Goal: Task Accomplishment & Management: Manage account settings

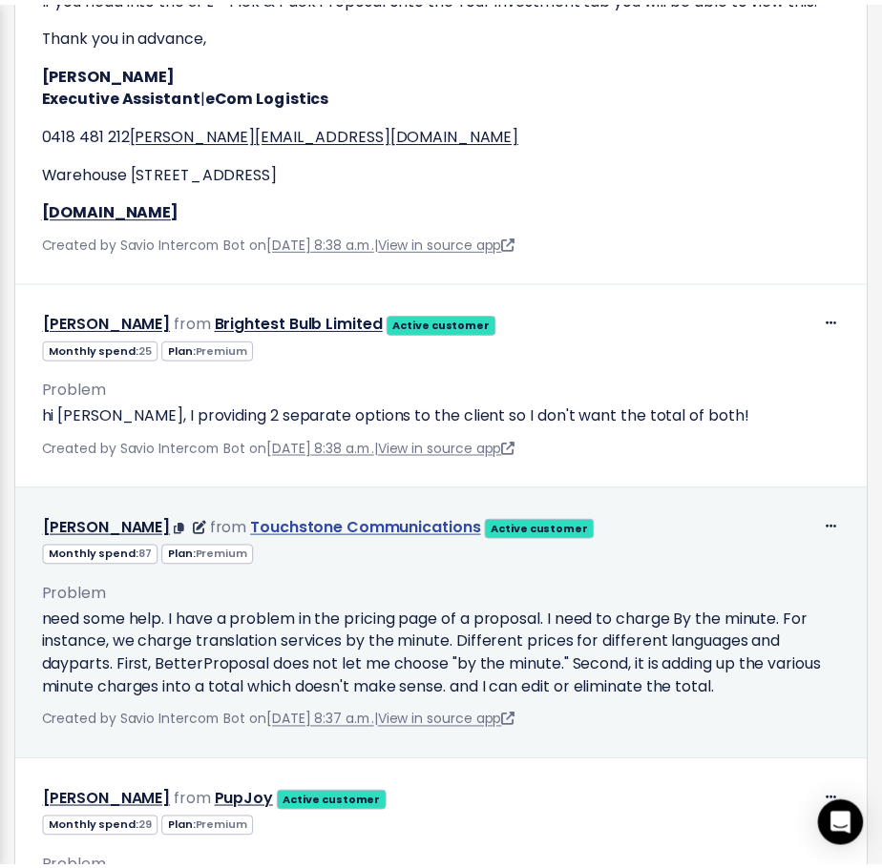
scroll to position [4867, 0]
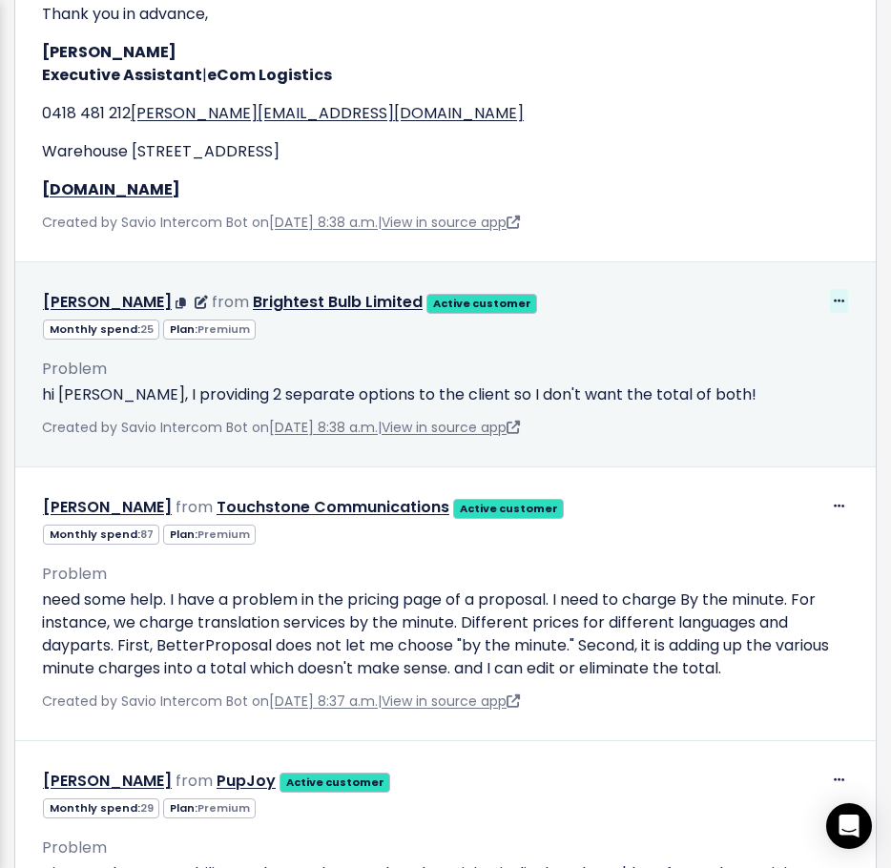
click at [834, 308] on icon at bounding box center [839, 302] width 10 height 12
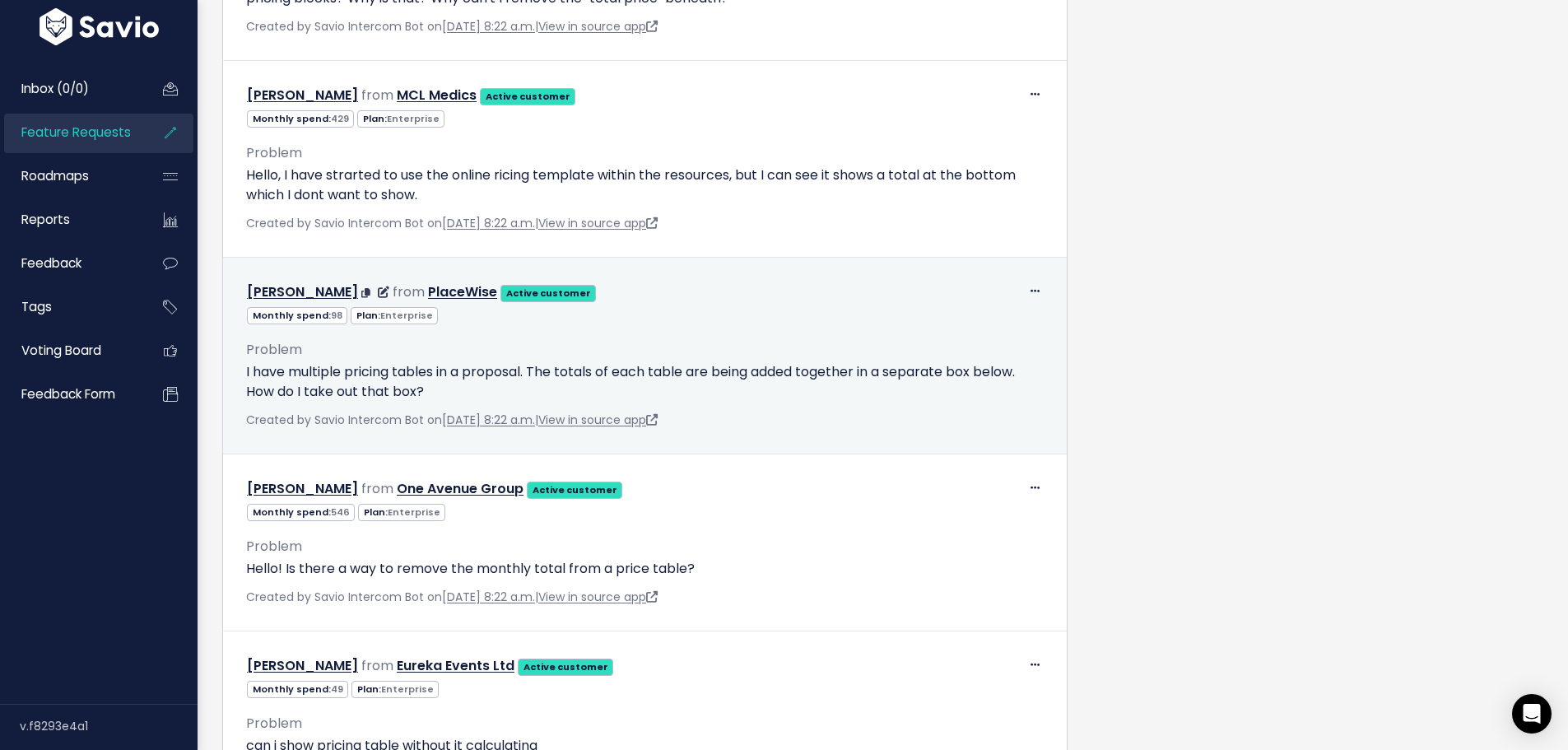
scroll to position [5271, 0]
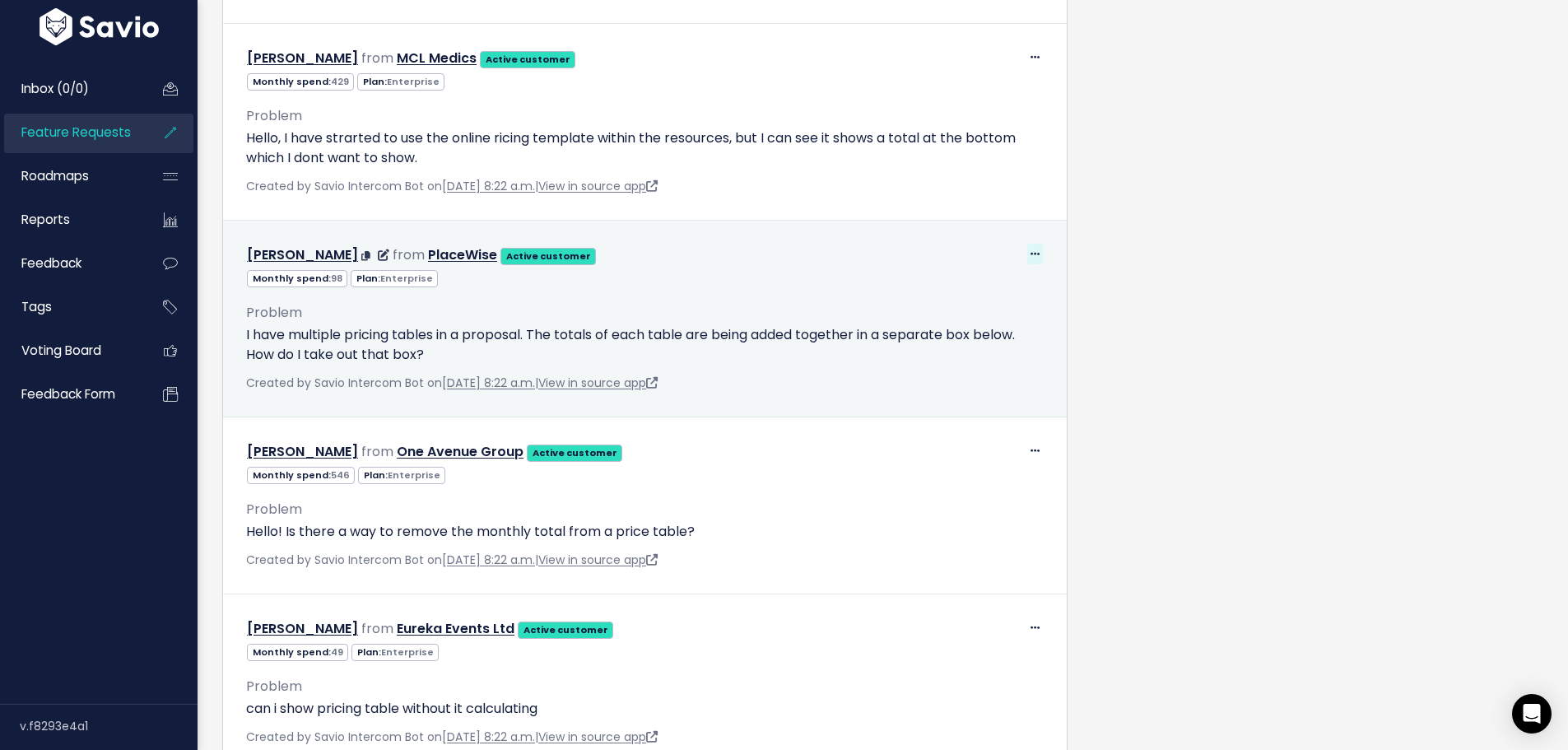
click at [1031, 261] on icon at bounding box center [1035, 255] width 9 height 10
click at [998, 307] on link "Edit" at bounding box center [984, 299] width 118 height 32
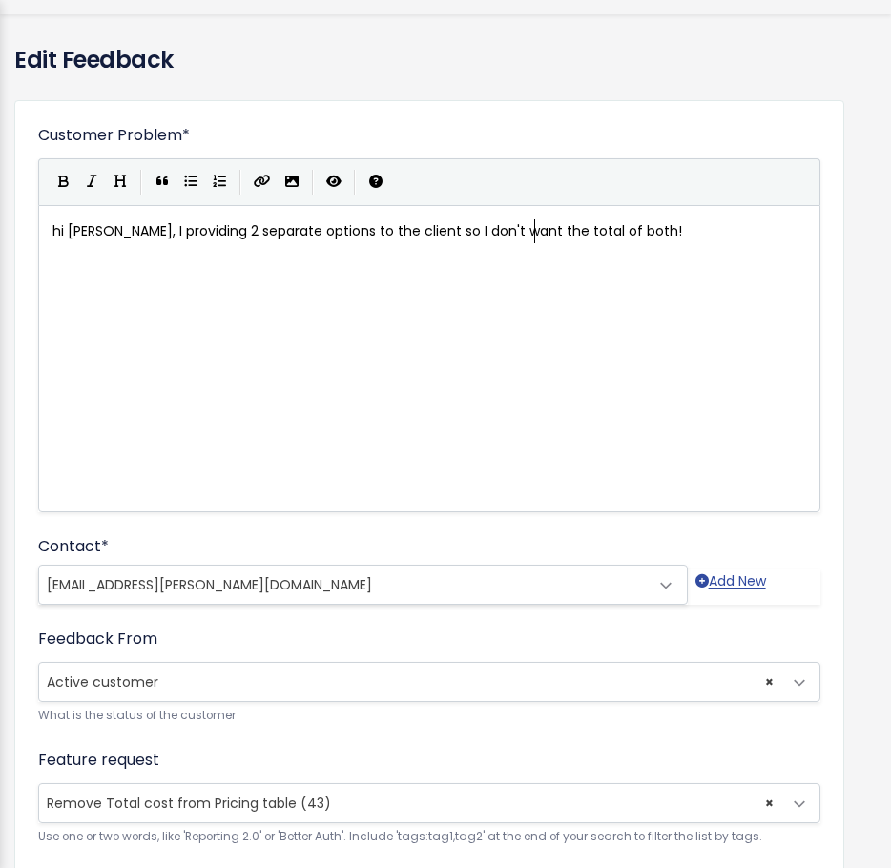
scroll to position [95, 0]
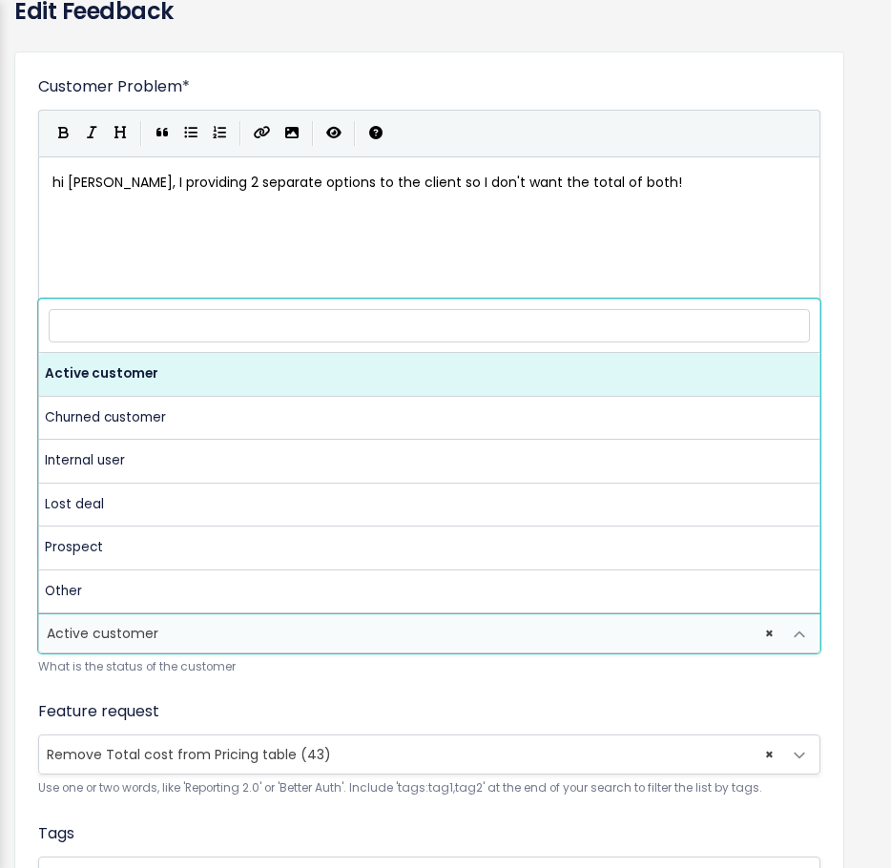
click at [157, 652] on span "× Active customer" at bounding box center [410, 634] width 742 height 38
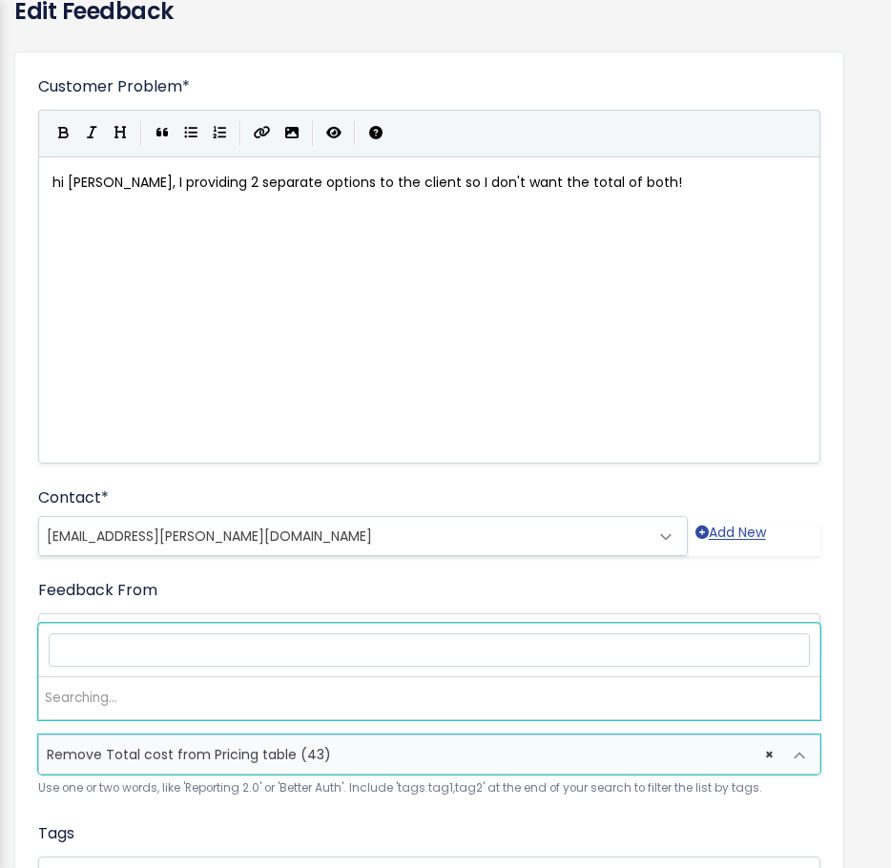
click at [171, 748] on span "Remove Total cost from Pricing table (43)" at bounding box center [189, 754] width 284 height 19
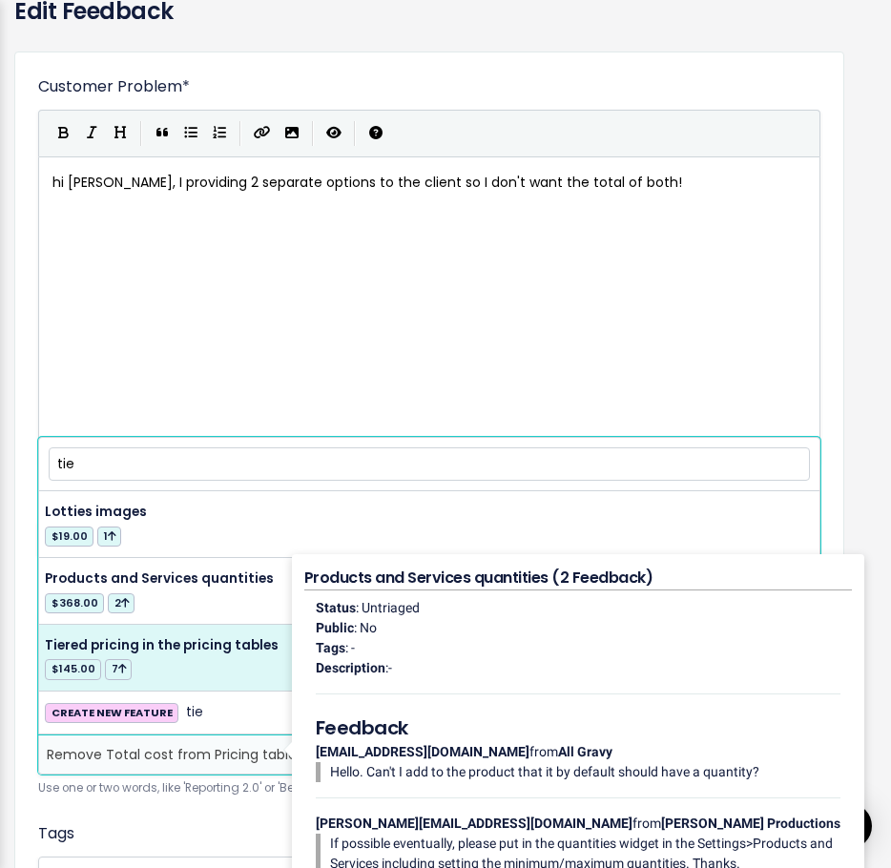
type input "tie"
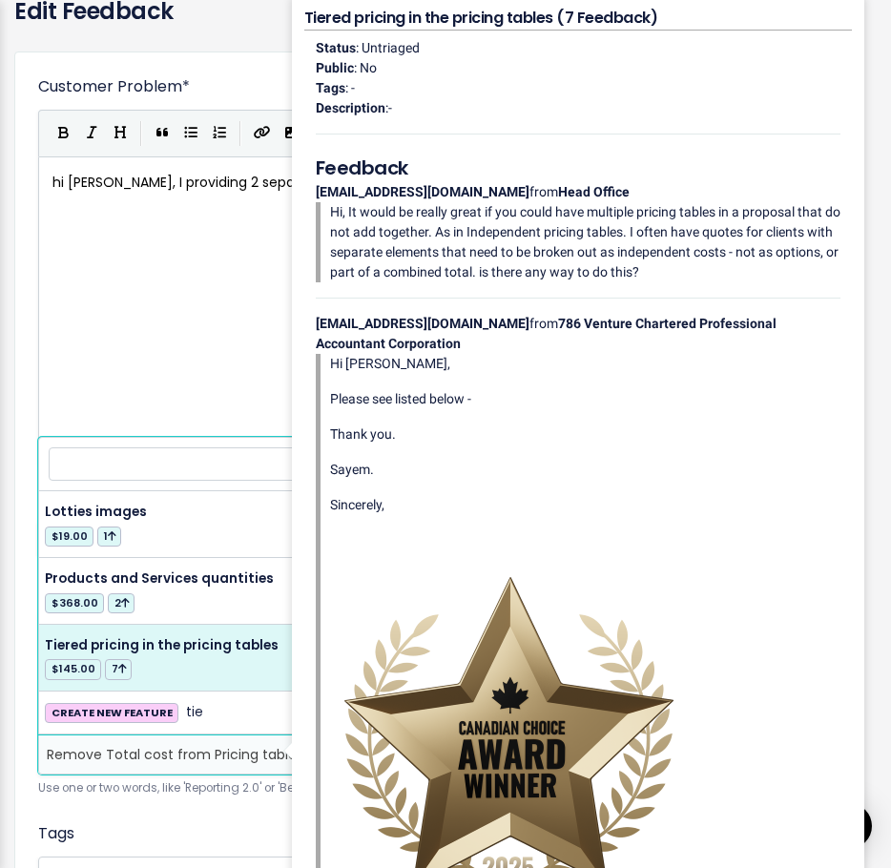
select select "17311"
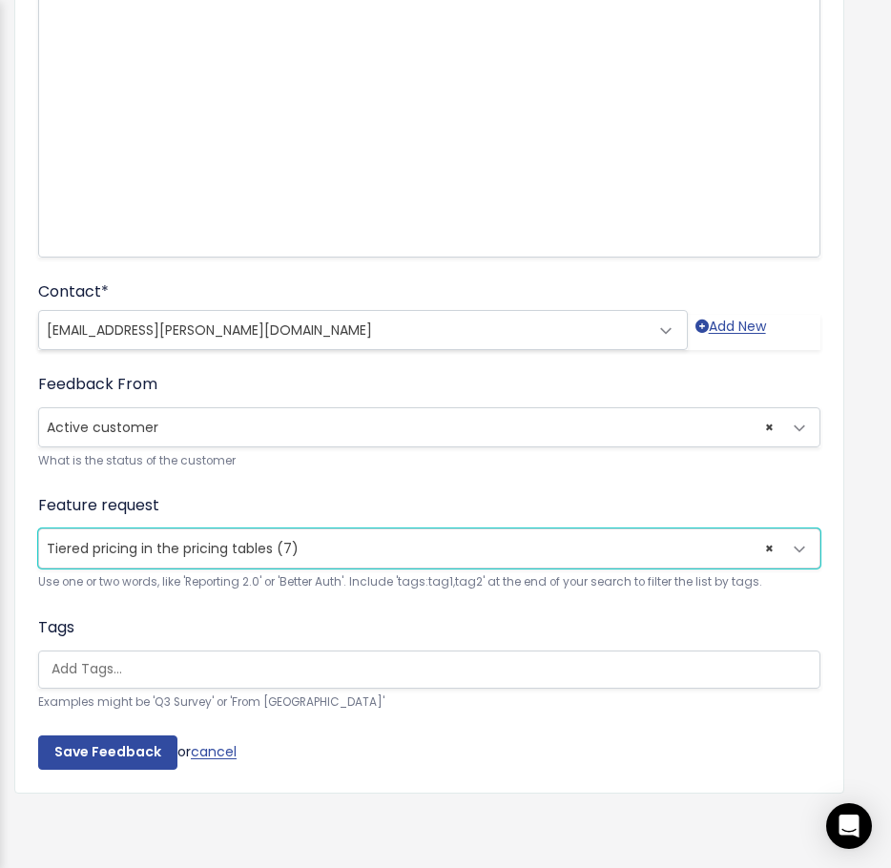
scroll to position [316, 0]
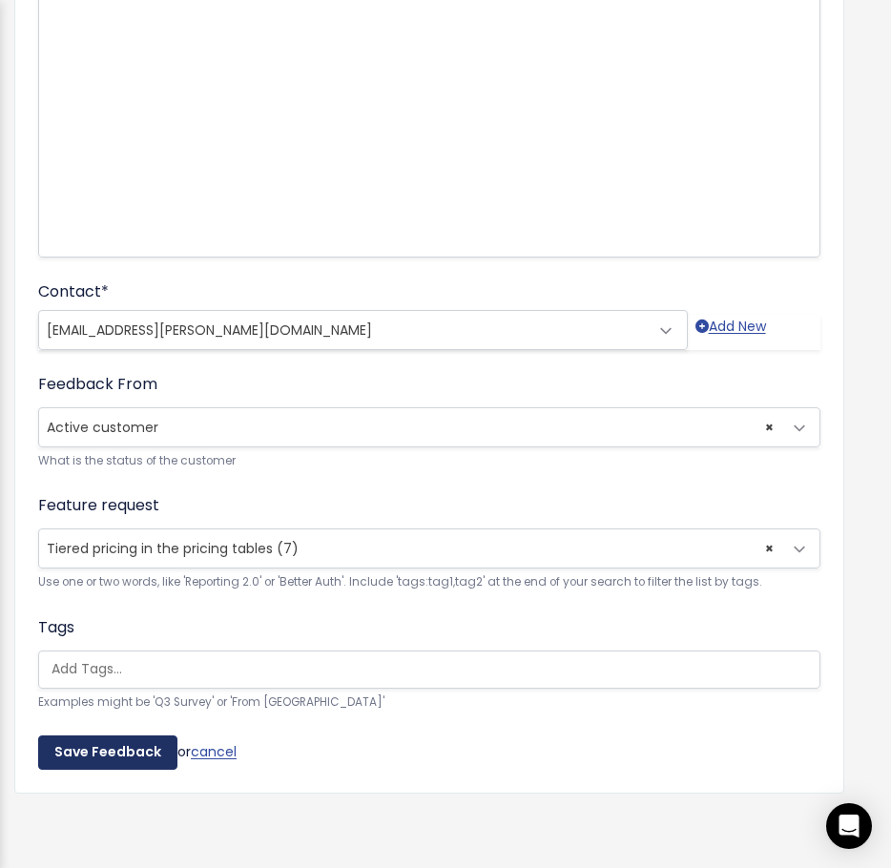
click at [137, 737] on input "Save Feedback" at bounding box center [107, 753] width 139 height 34
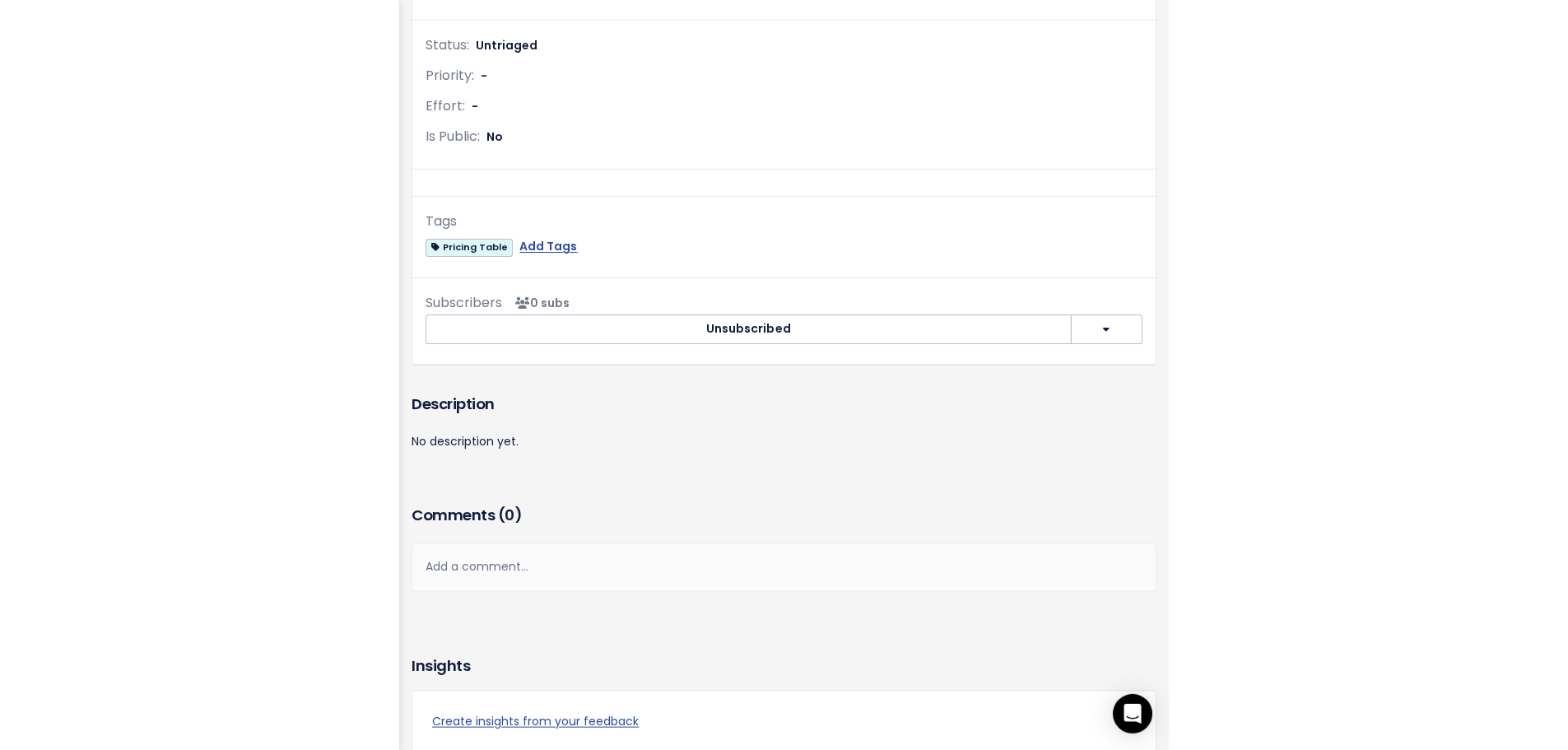
scroll to position [906, 0]
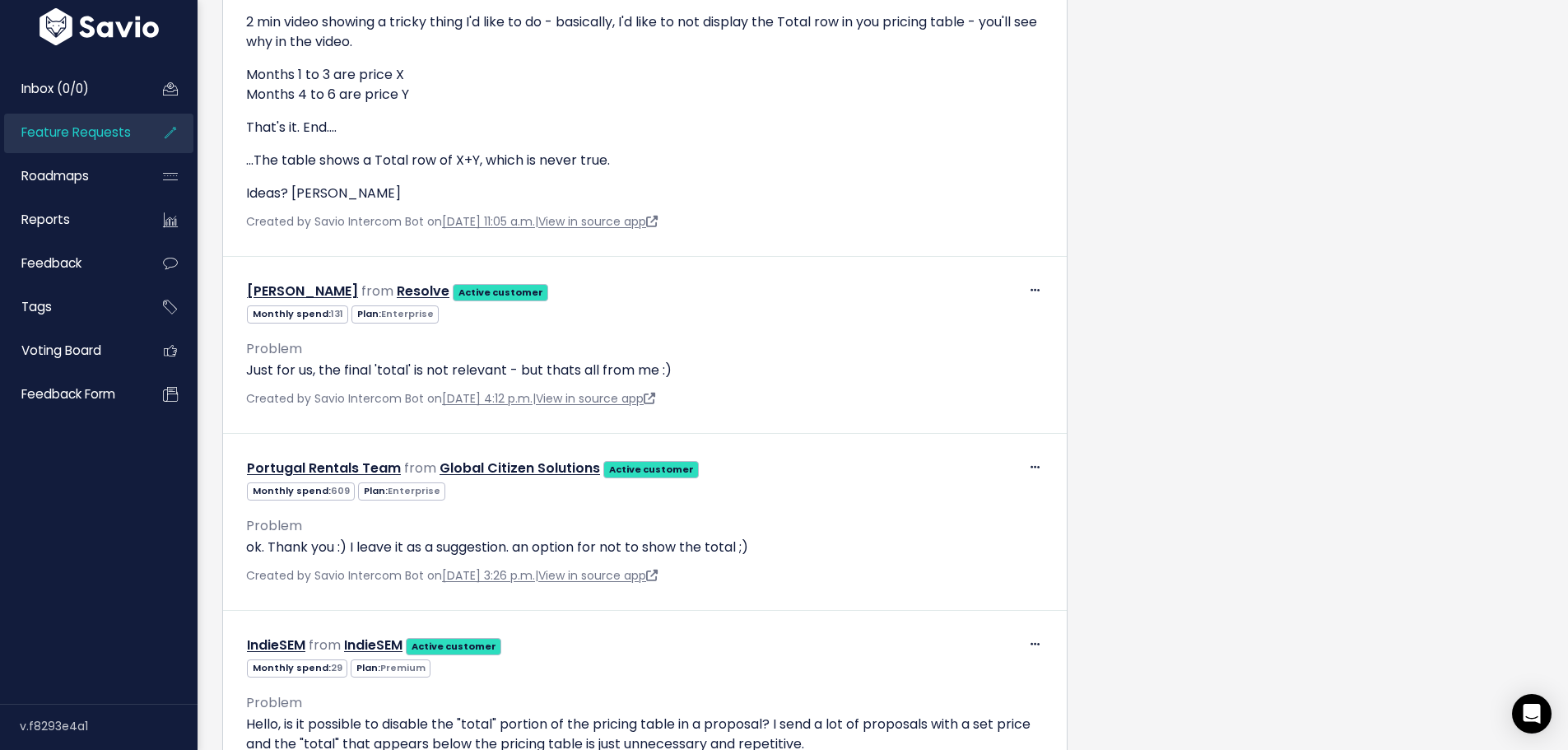
click at [81, 133] on span "Feature Requests" at bounding box center [76, 132] width 110 height 17
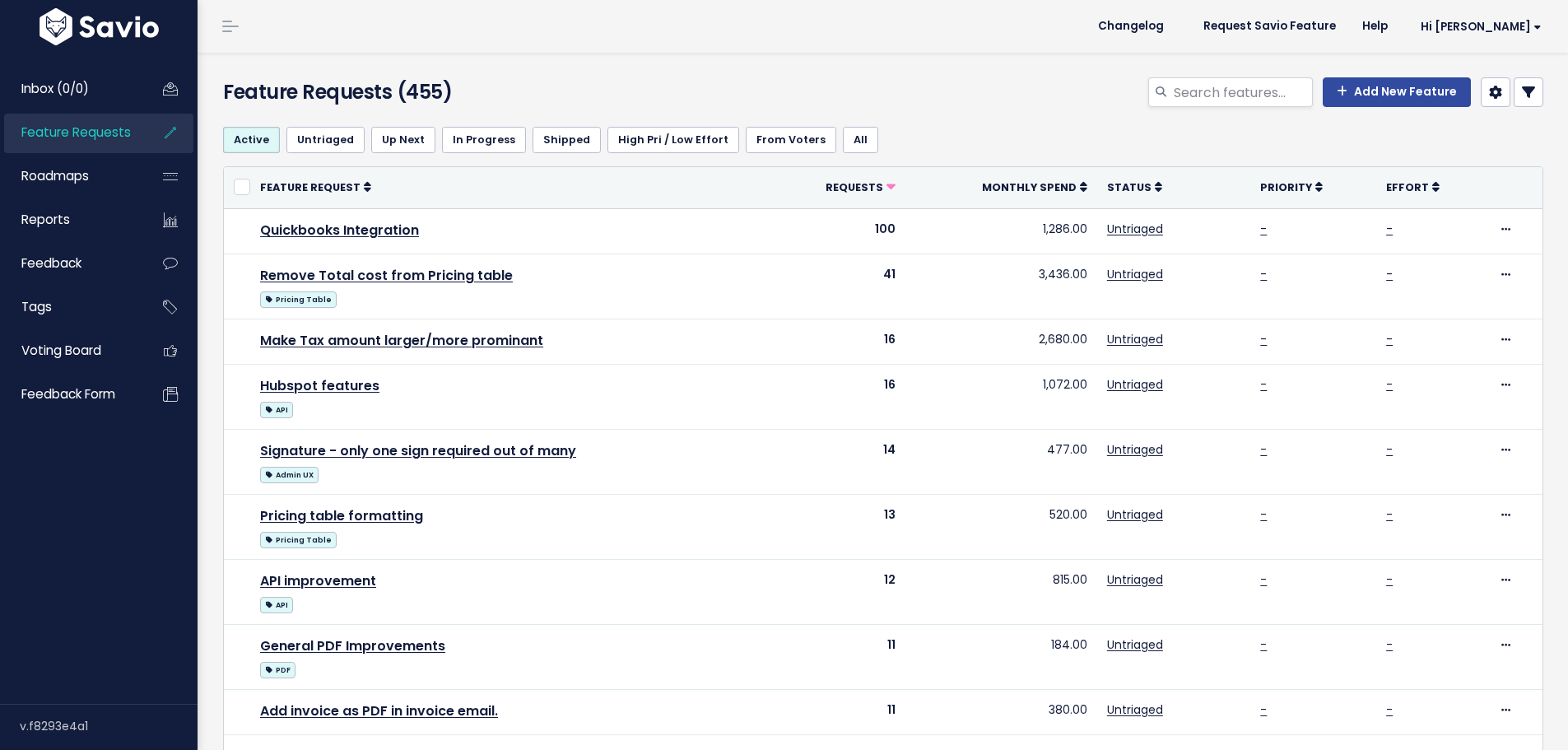
select select
click at [1521, 98] on icon at bounding box center [1527, 91] width 13 height 13
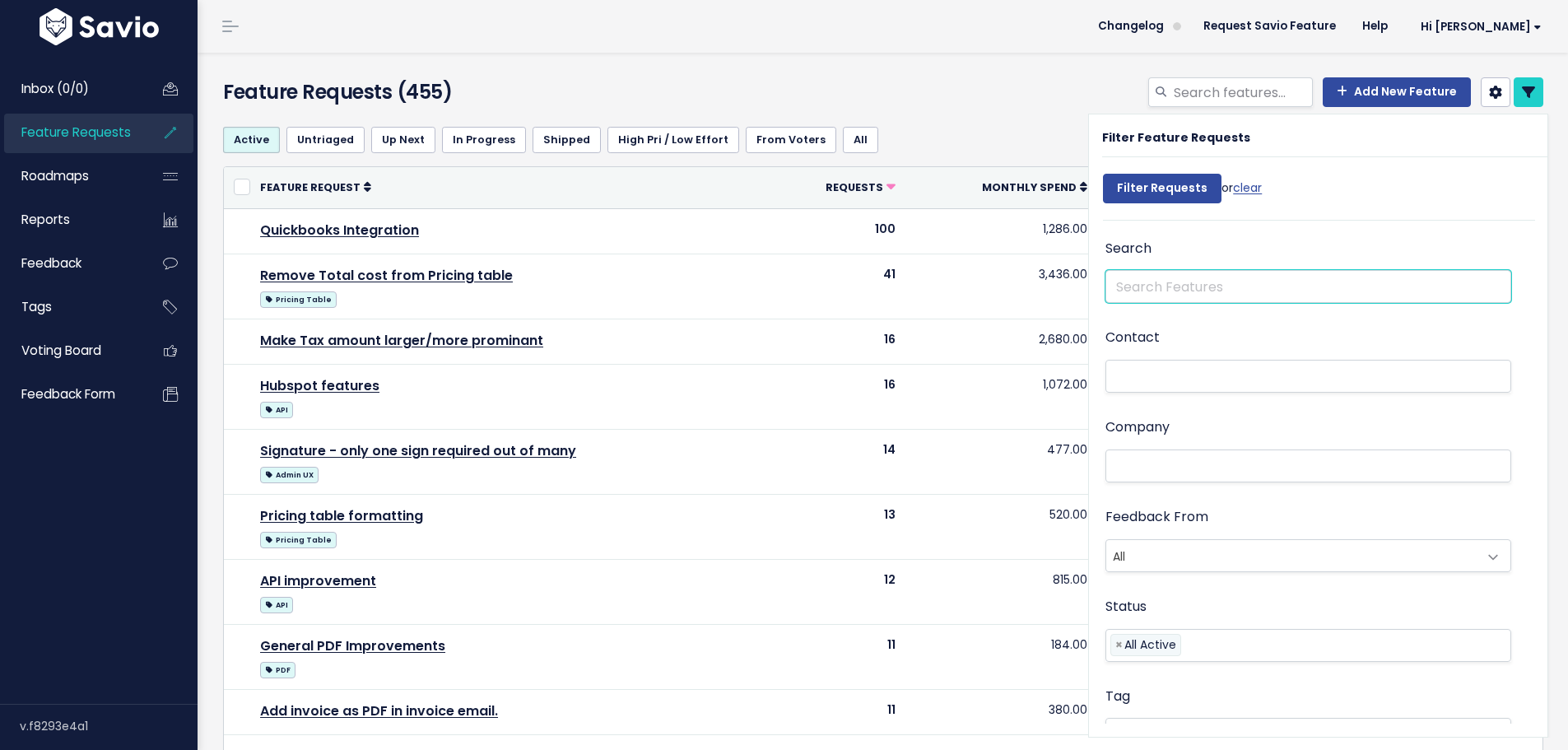
click at [1137, 295] on input "text" at bounding box center [1308, 287] width 405 height 33
type input "tiere"
click at [1103, 173] on input "Filter Requests" at bounding box center [1162, 188] width 118 height 29
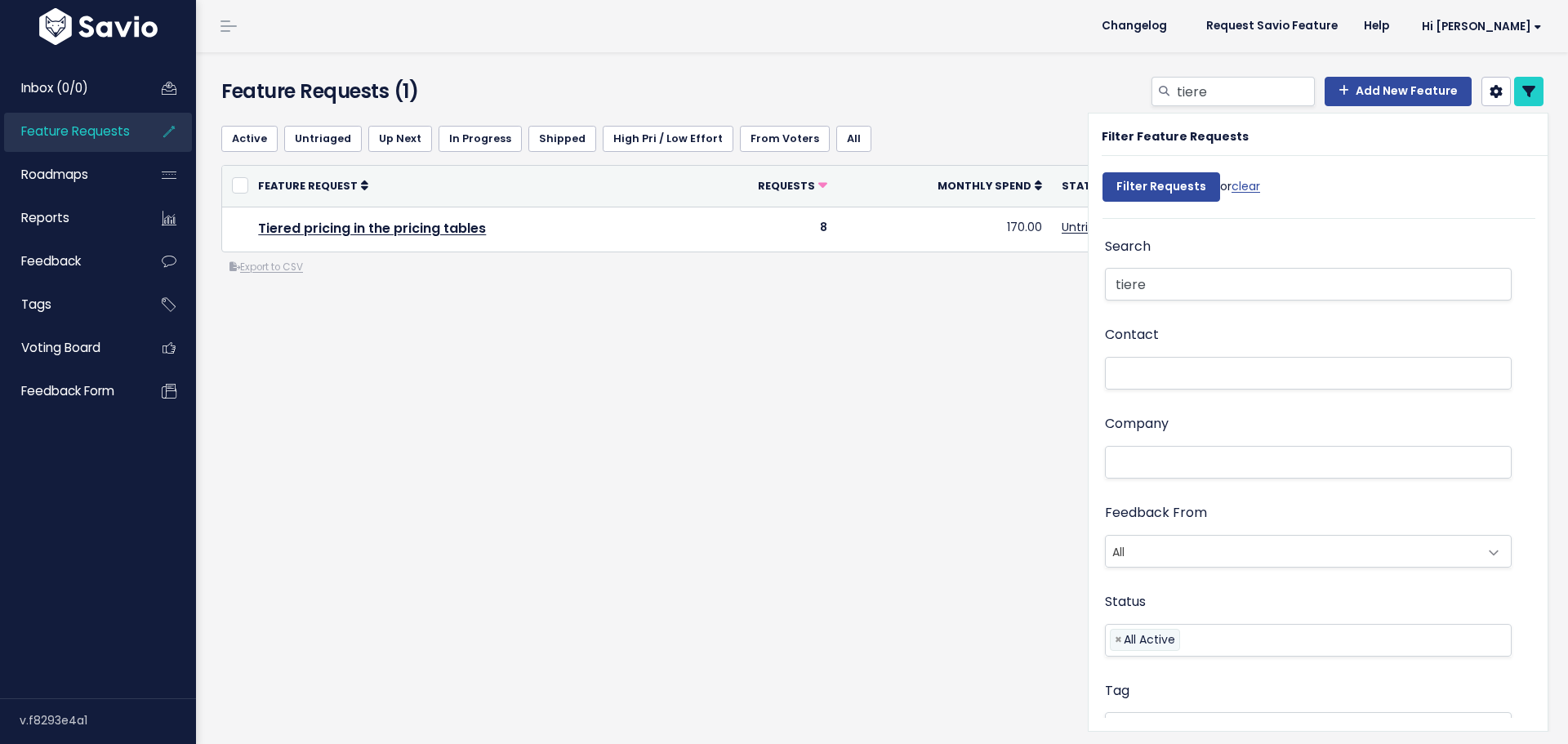
select select
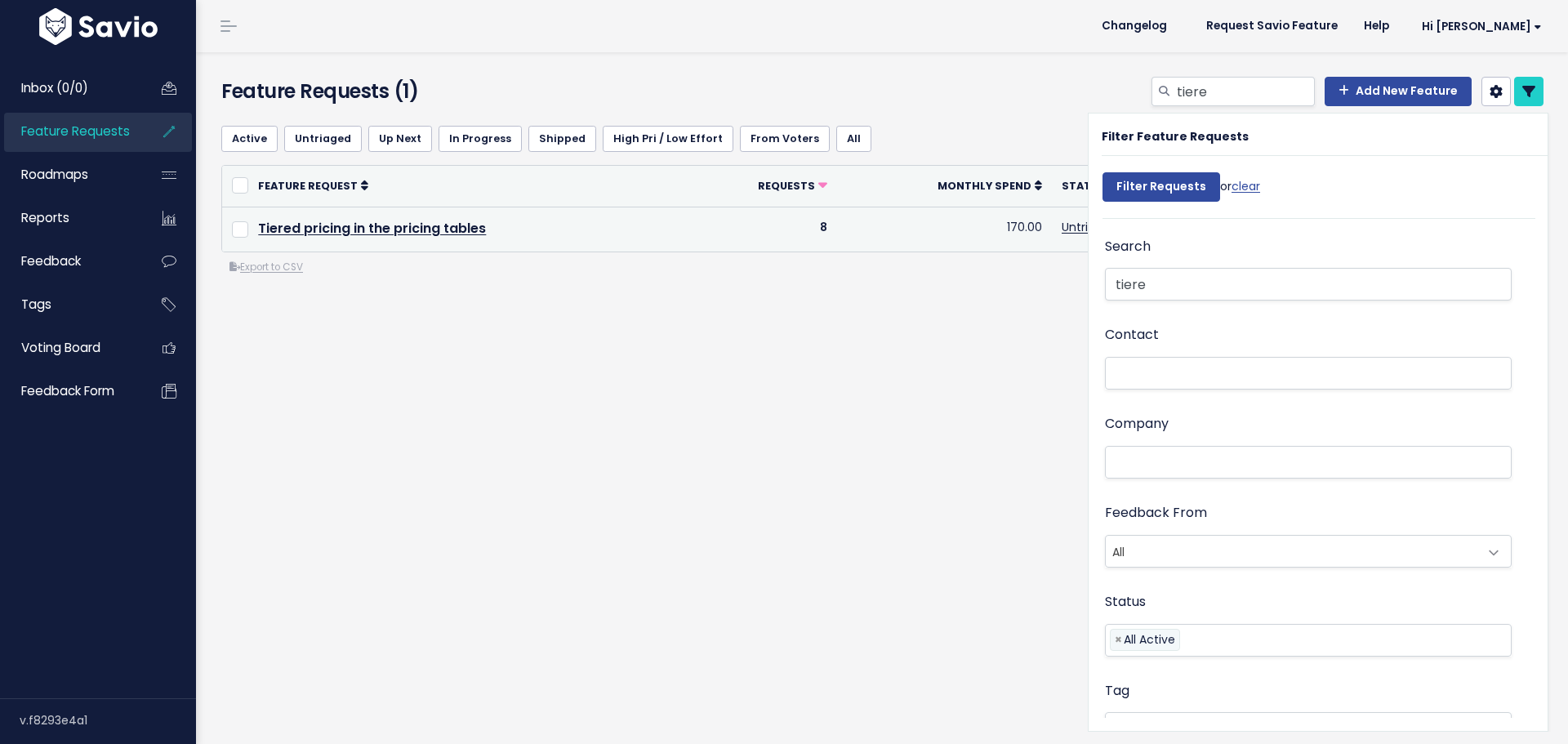
select select
click at [341, 223] on link "Tiered pricing in the pricing tables" at bounding box center [372, 229] width 228 height 19
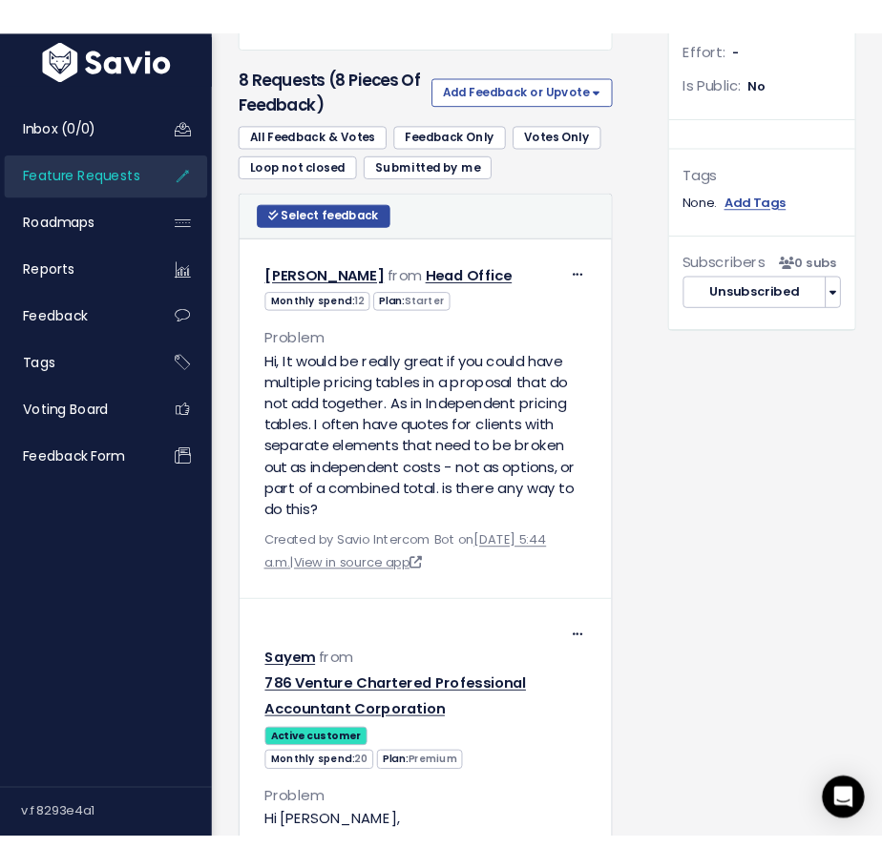
scroll to position [620, 0]
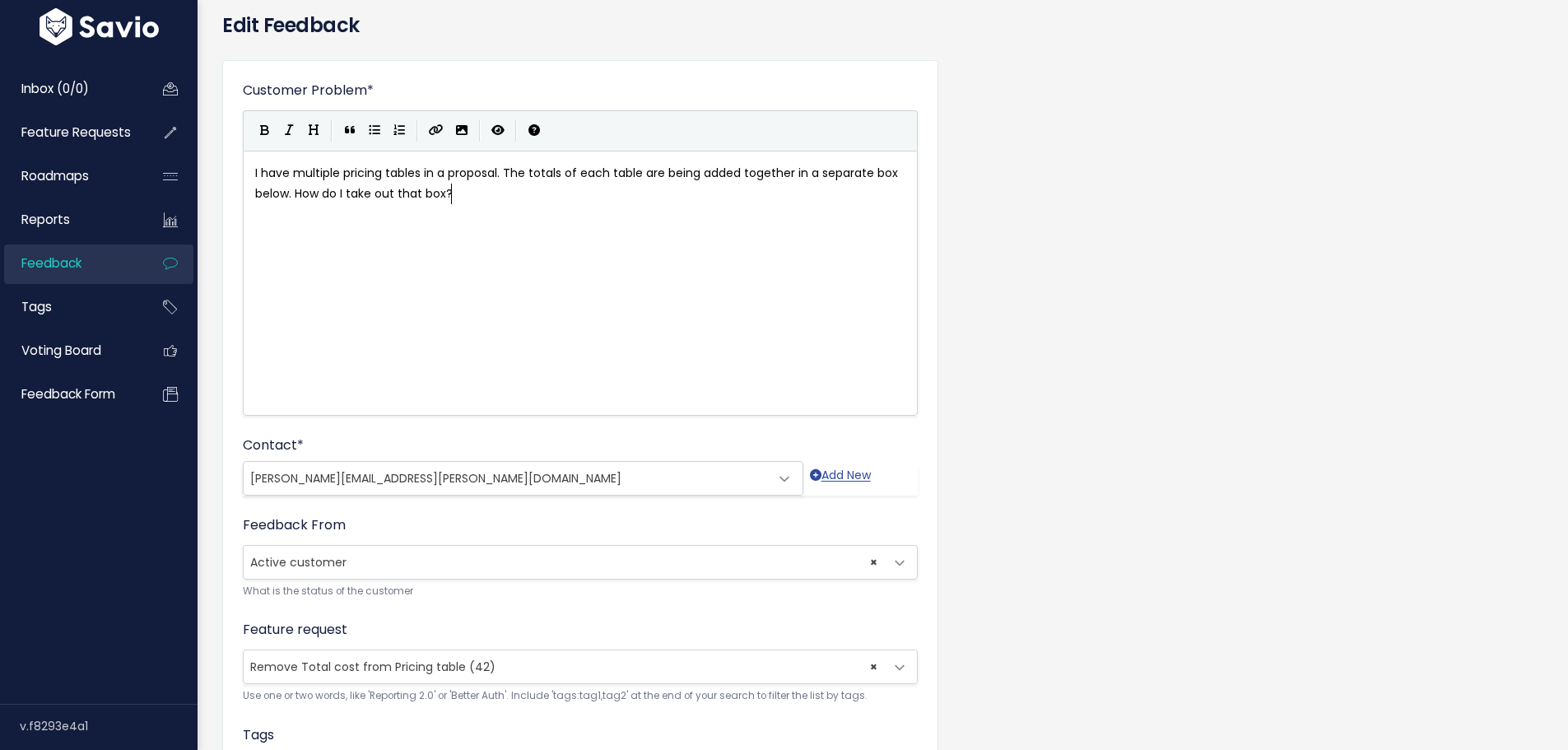
scroll to position [272, 0]
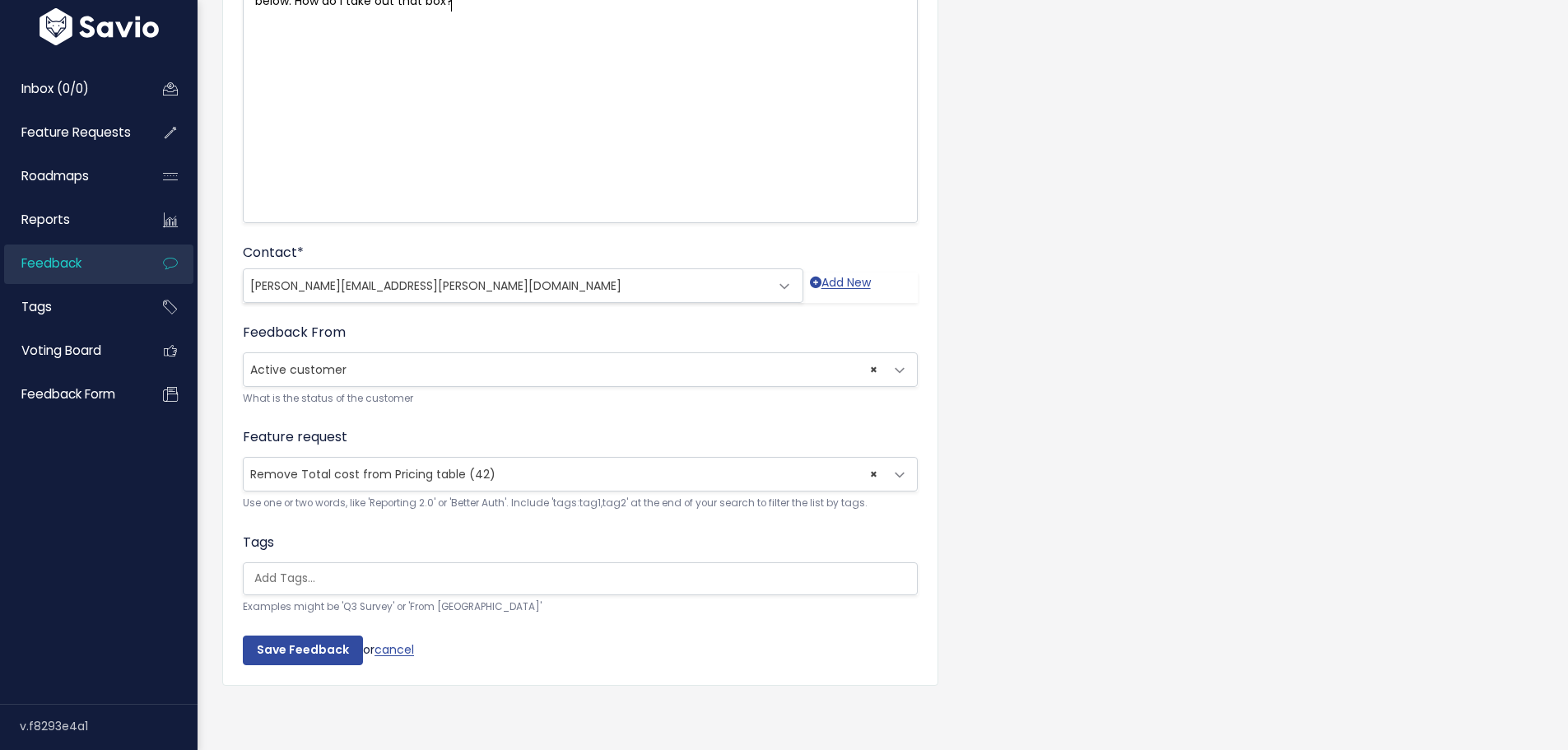
click at [354, 472] on span "× Remove Total cost from Pricing table (42)" at bounding box center [563, 475] width 640 height 33
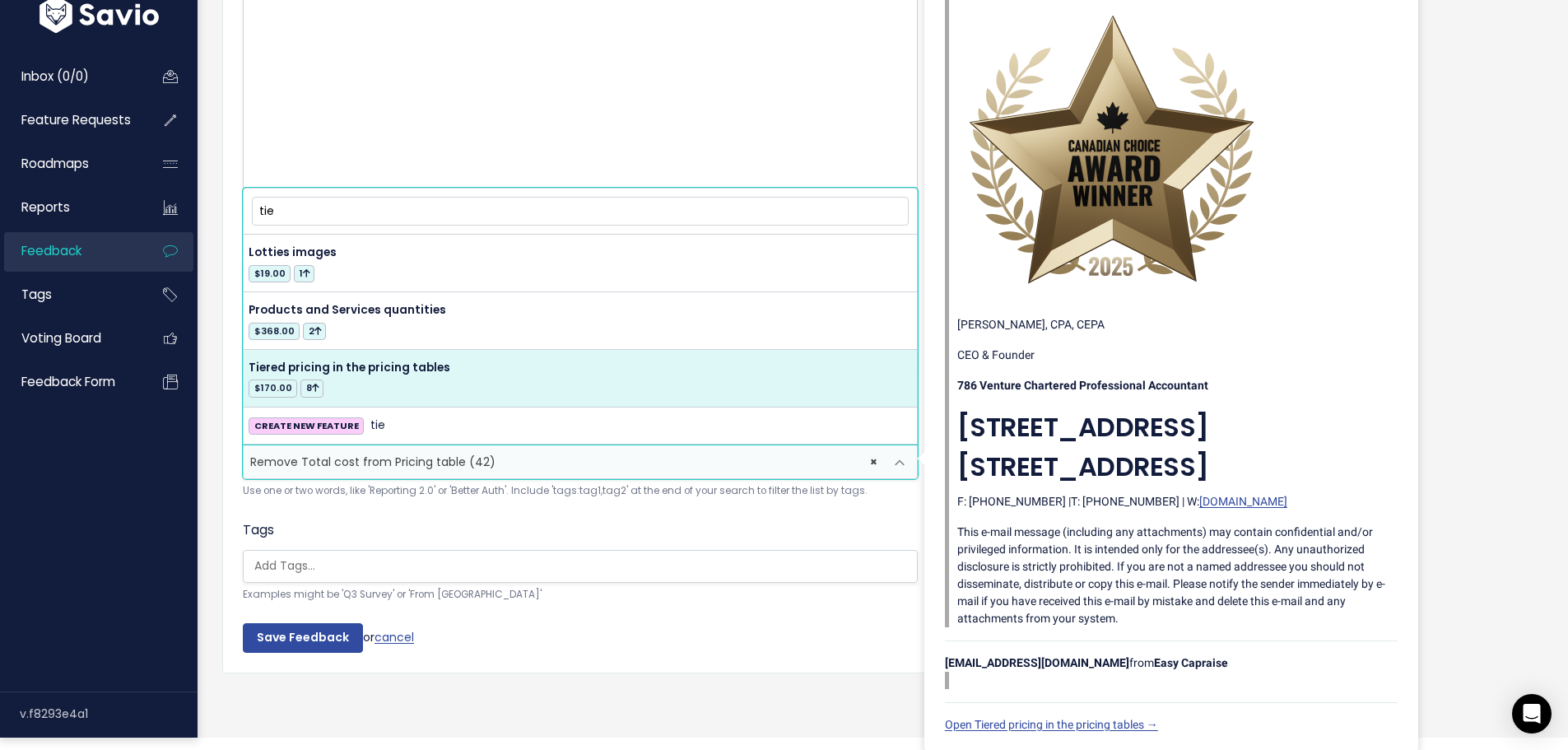
type input "tie"
select select "17311"
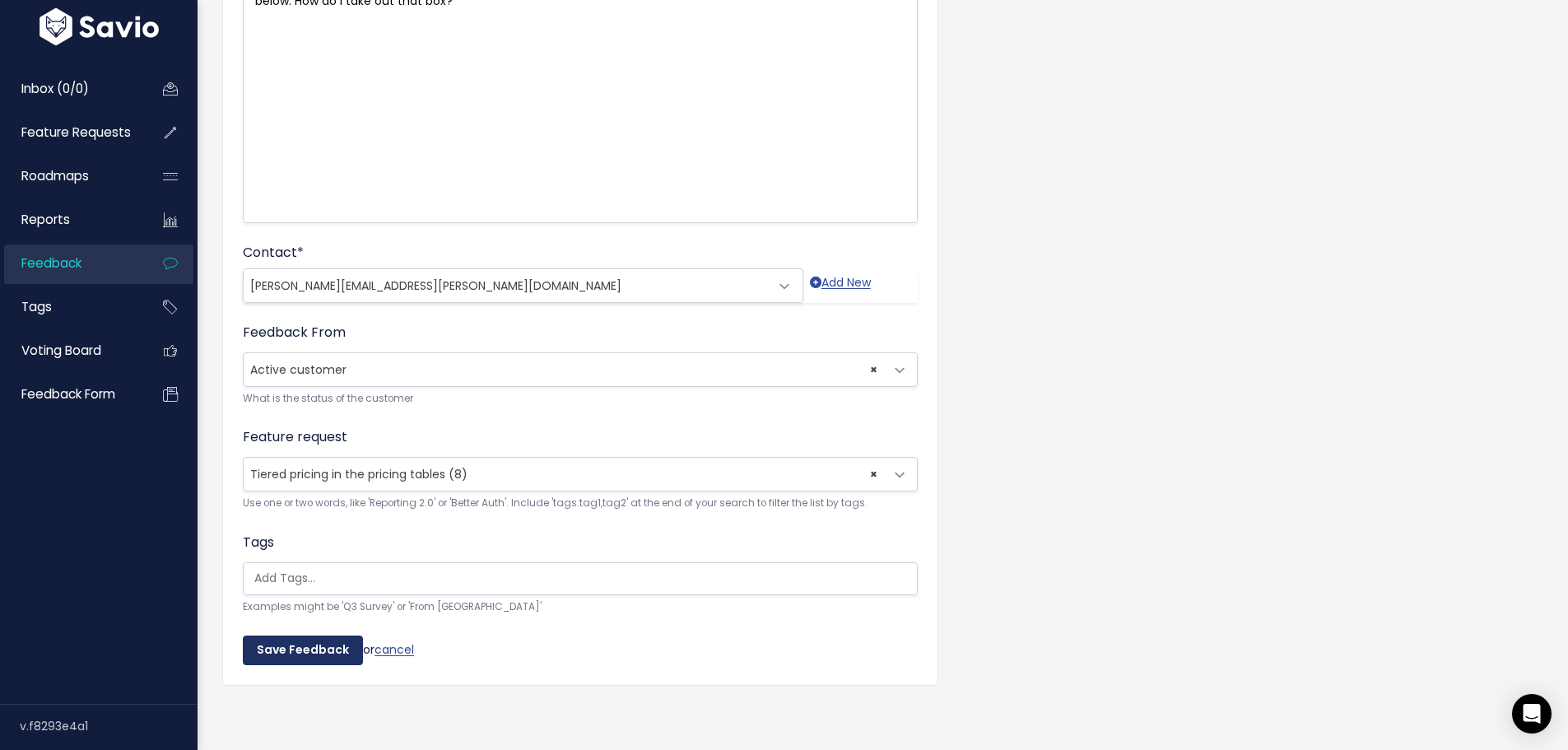
click at [319, 638] on input "Save Feedback" at bounding box center [302, 651] width 120 height 29
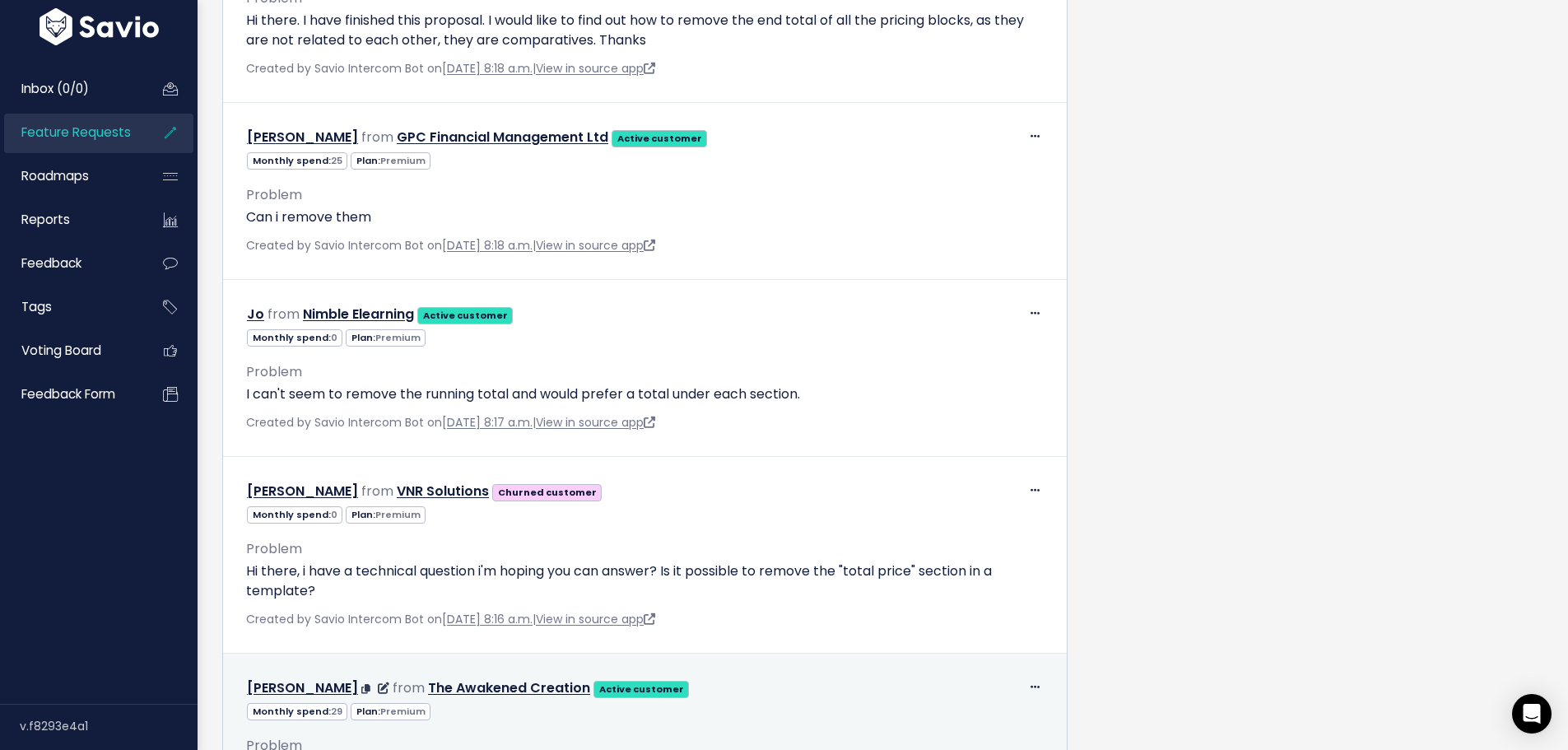
scroll to position [6753, 0]
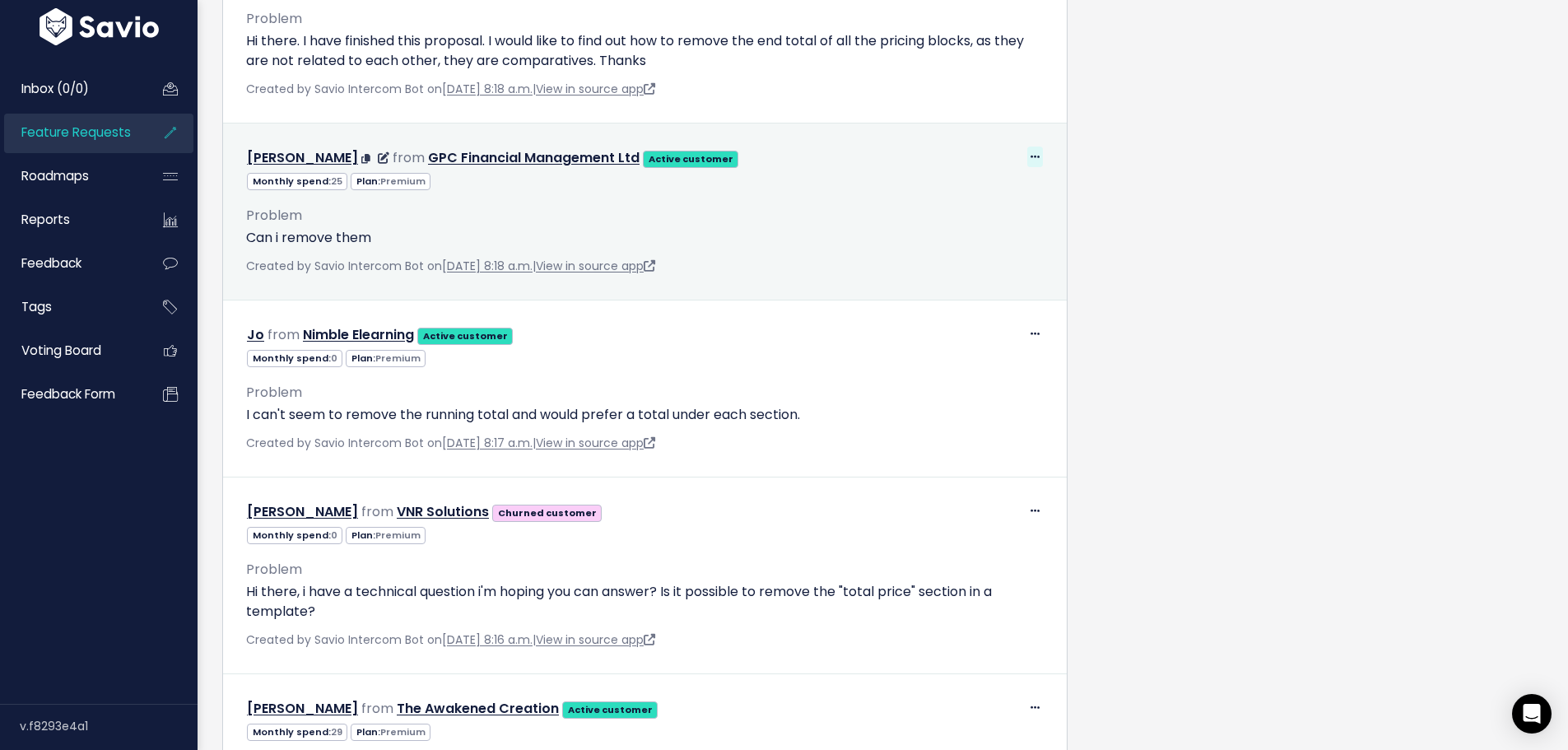
click at [1031, 163] on icon at bounding box center [1035, 158] width 9 height 10
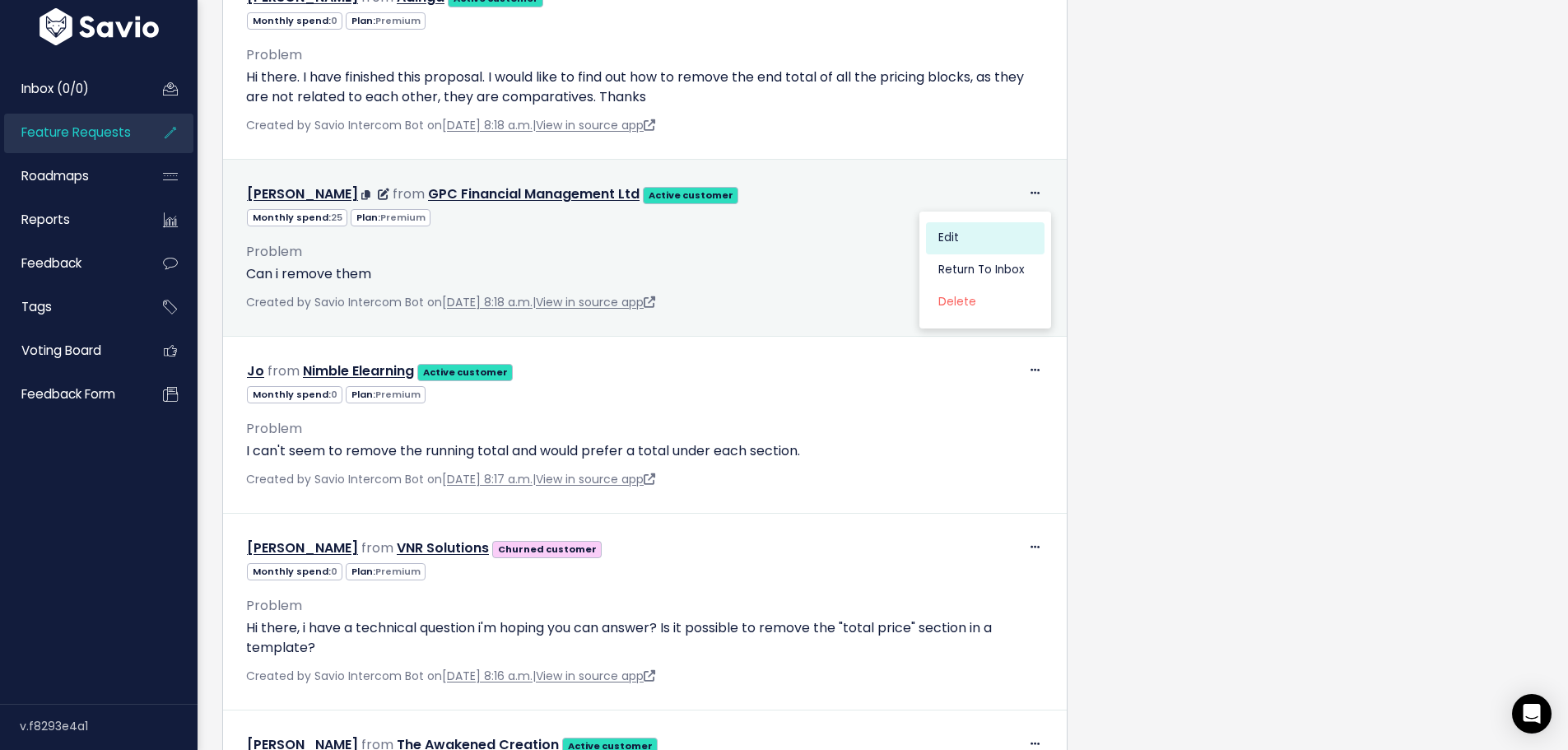
scroll to position [6671, 0]
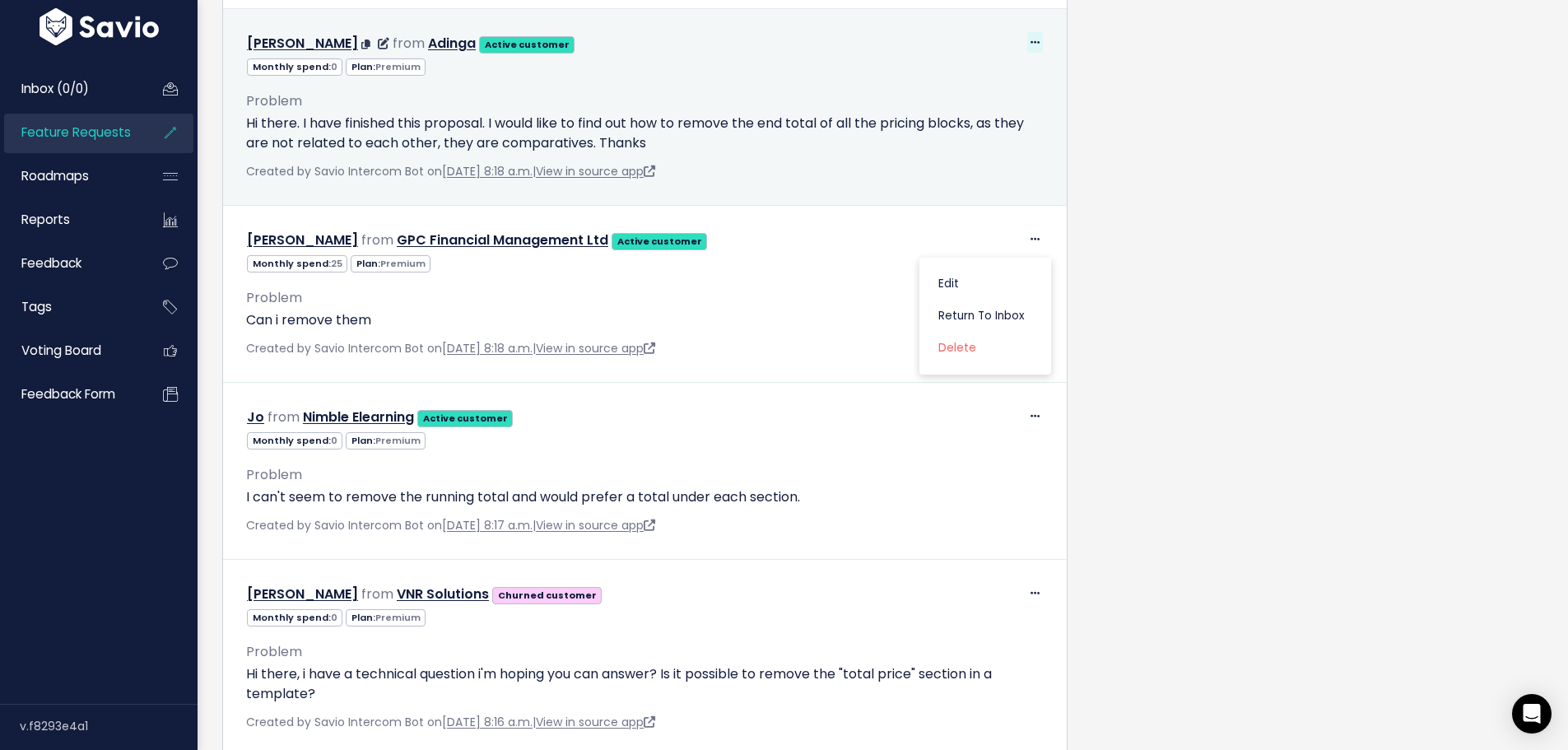
click at [1031, 48] on icon at bounding box center [1035, 43] width 9 height 10
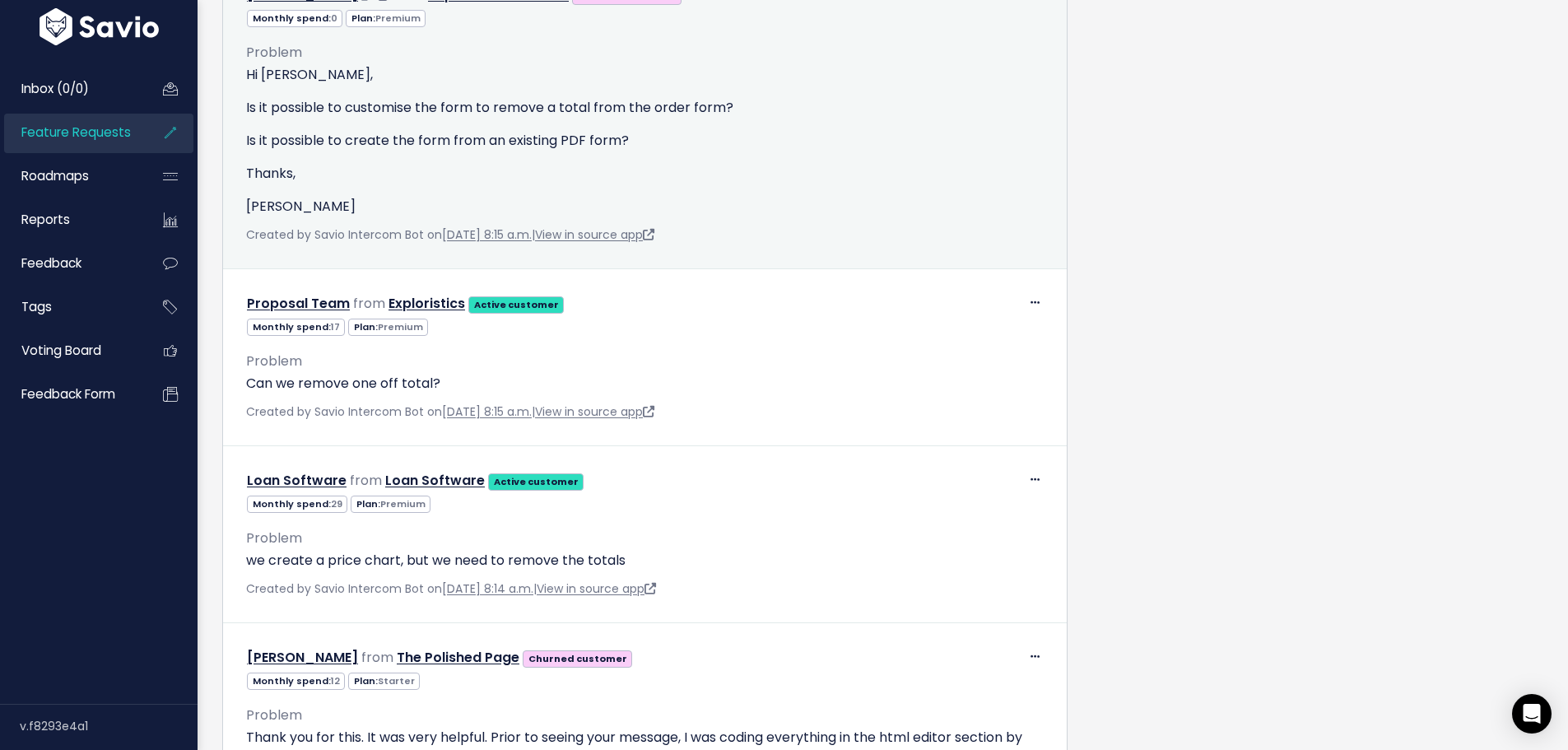
scroll to position [8565, 0]
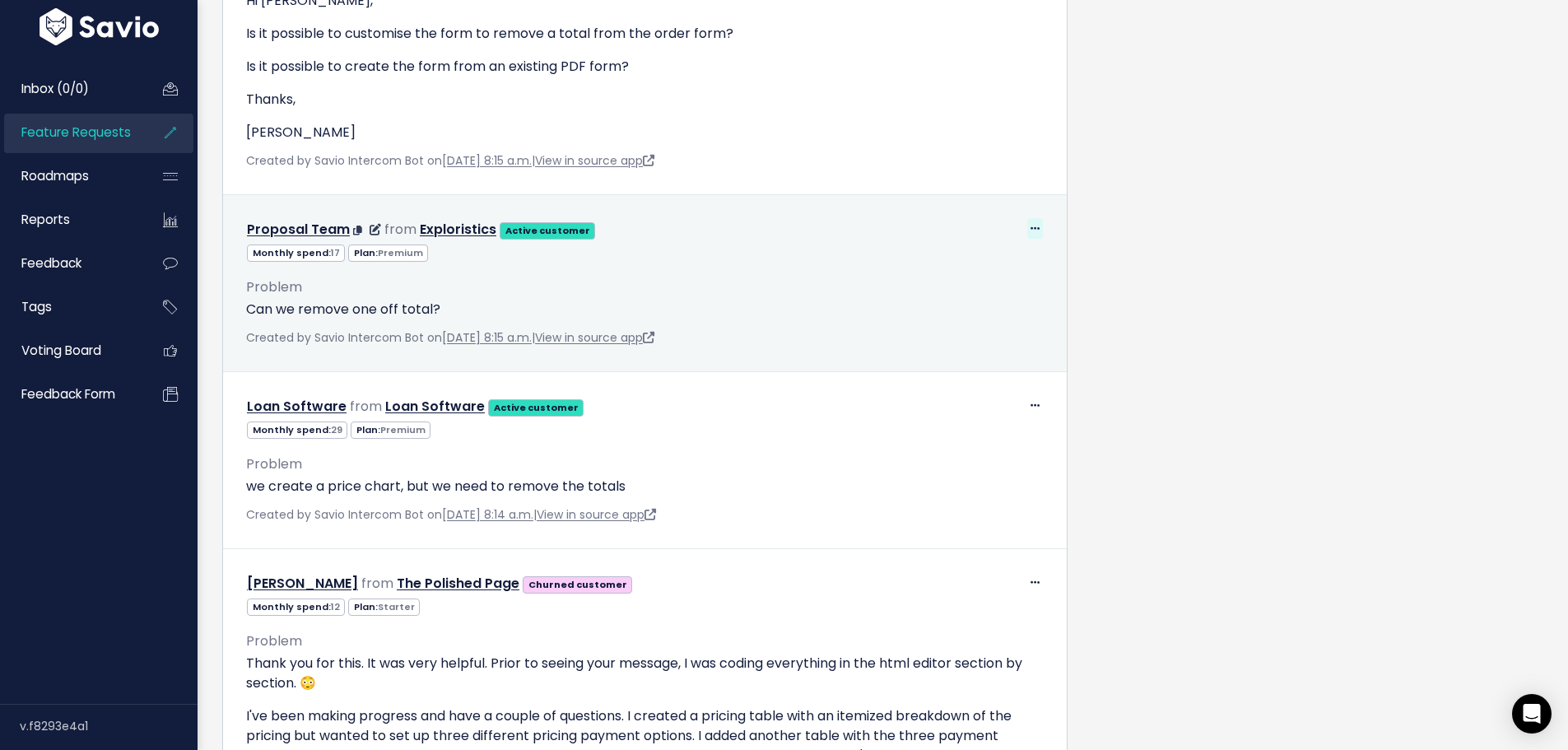
click at [1031, 235] on icon at bounding box center [1035, 230] width 9 height 10
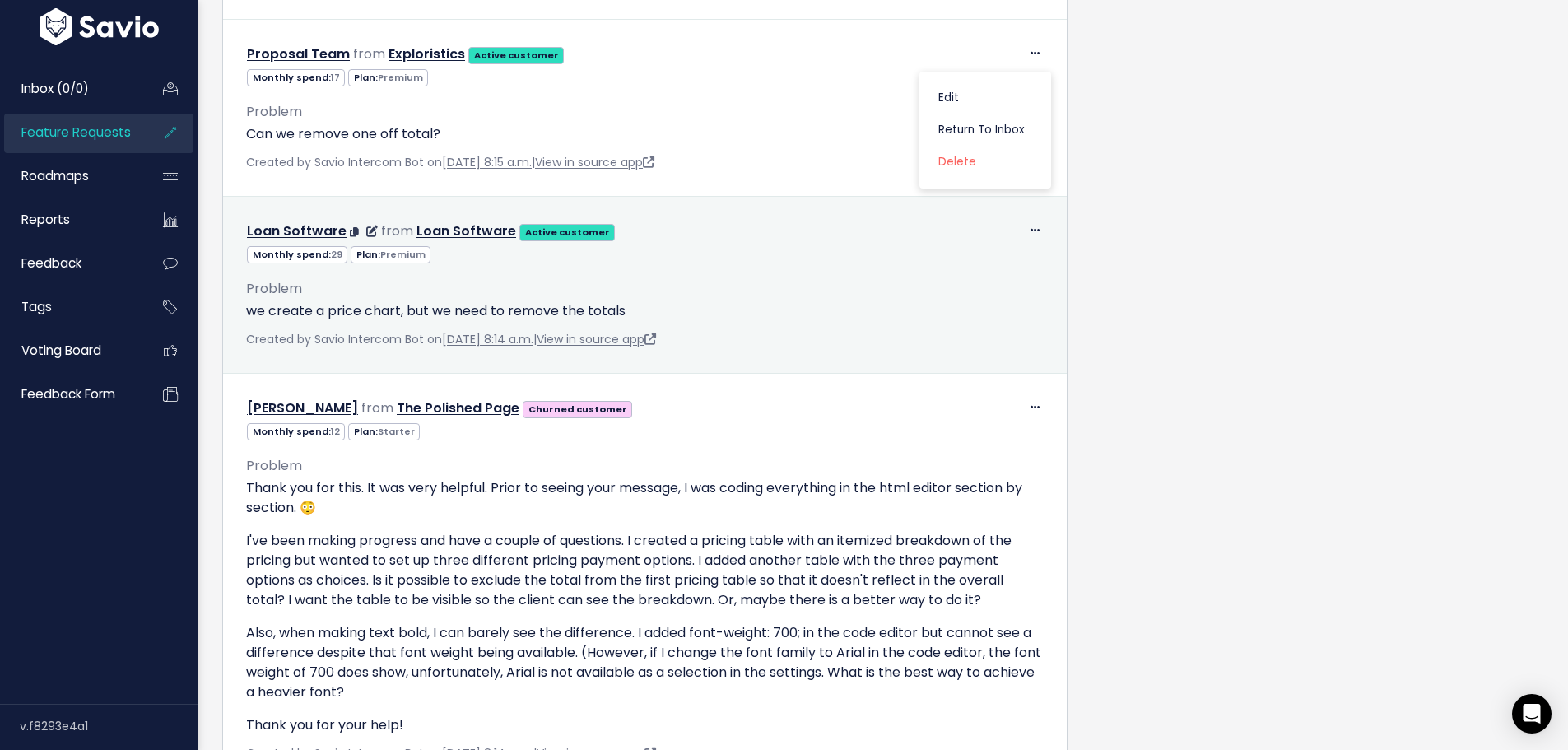
scroll to position [8482, 0]
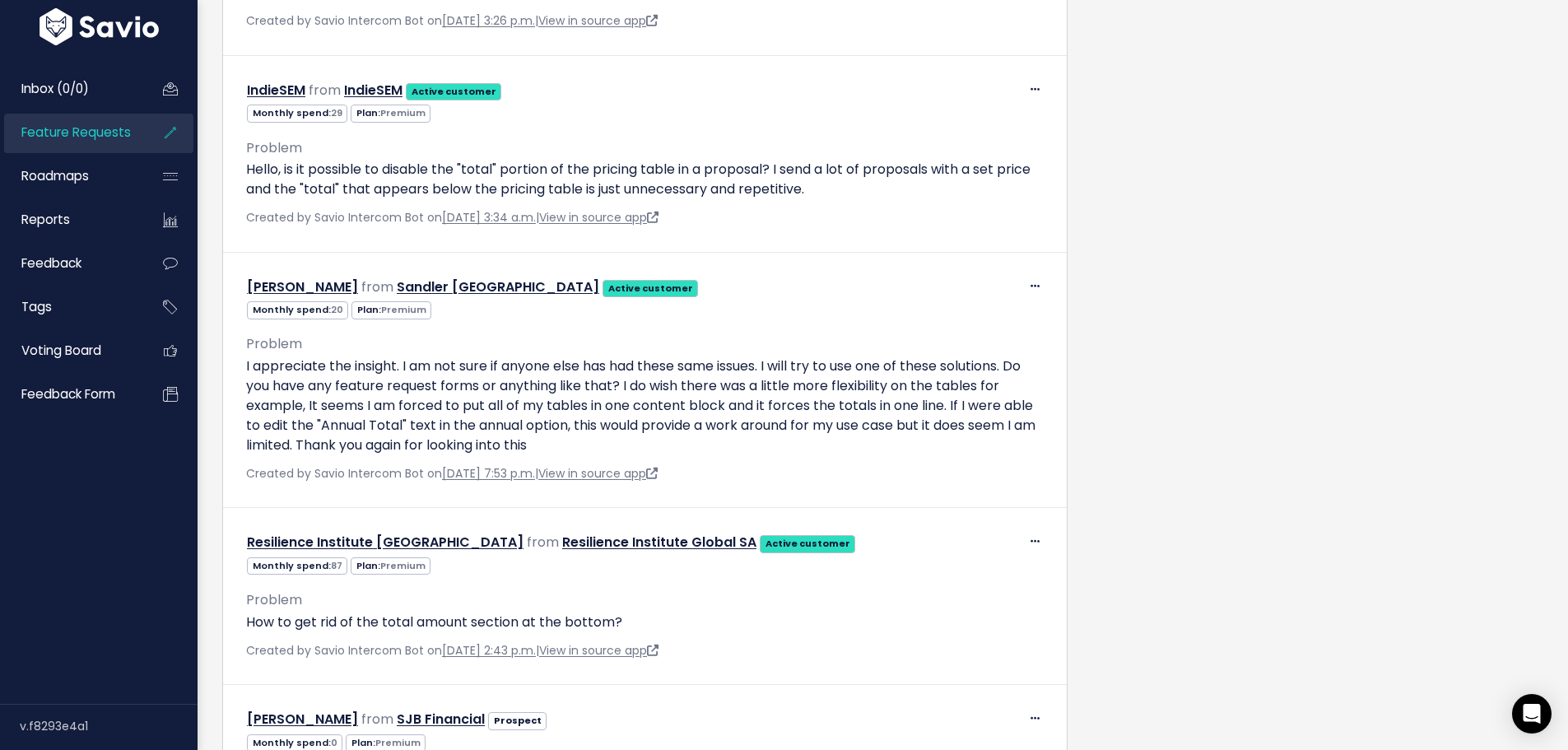
scroll to position [0, 0]
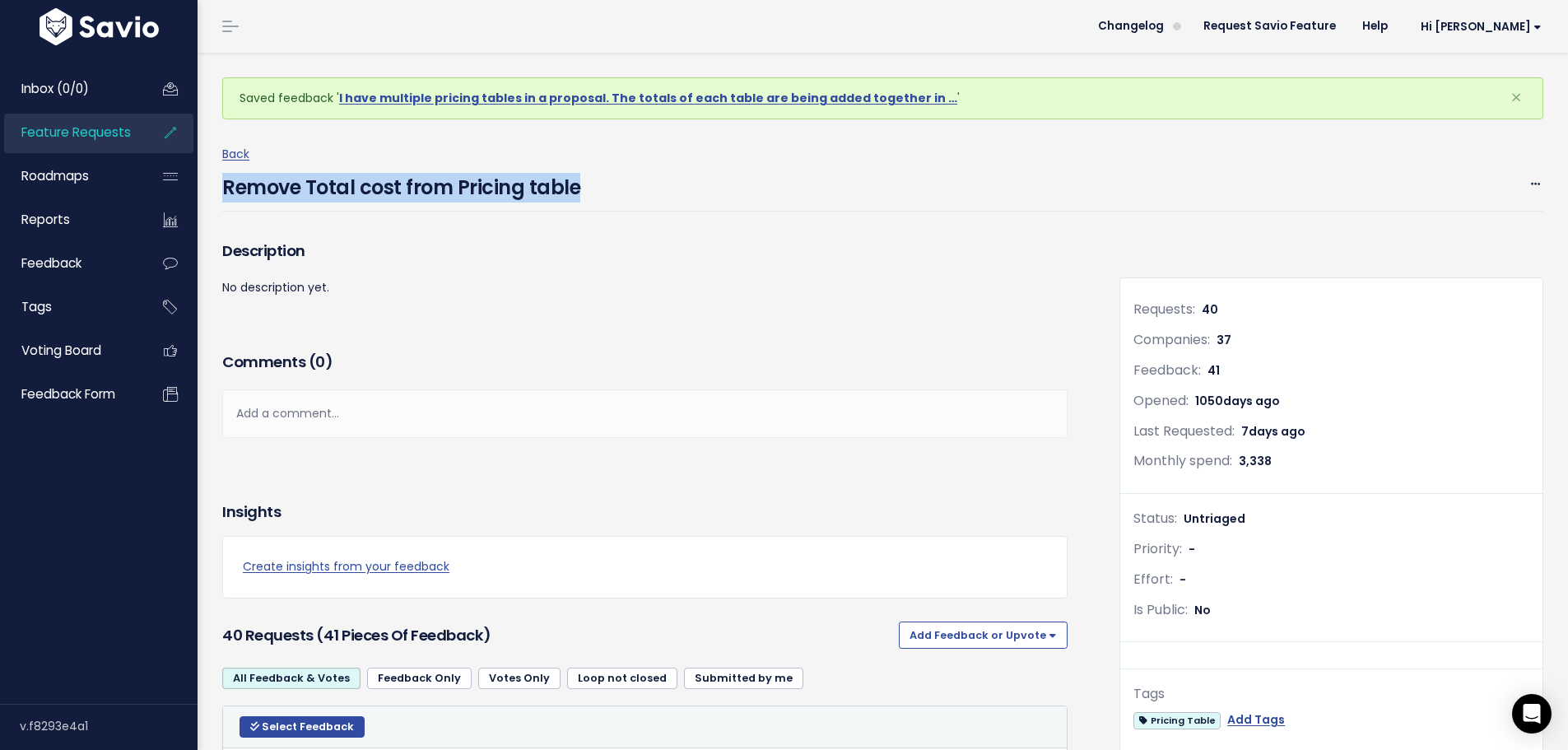
drag, startPoint x: 603, startPoint y: 176, endPoint x: 225, endPoint y: 181, distance: 378.0
click at [225, 181] on div "Remove Total cost from Pricing table Edit Merge Delete" at bounding box center [883, 188] width 1321 height 47
copy h4 "Remove Total cost from Pricing table"
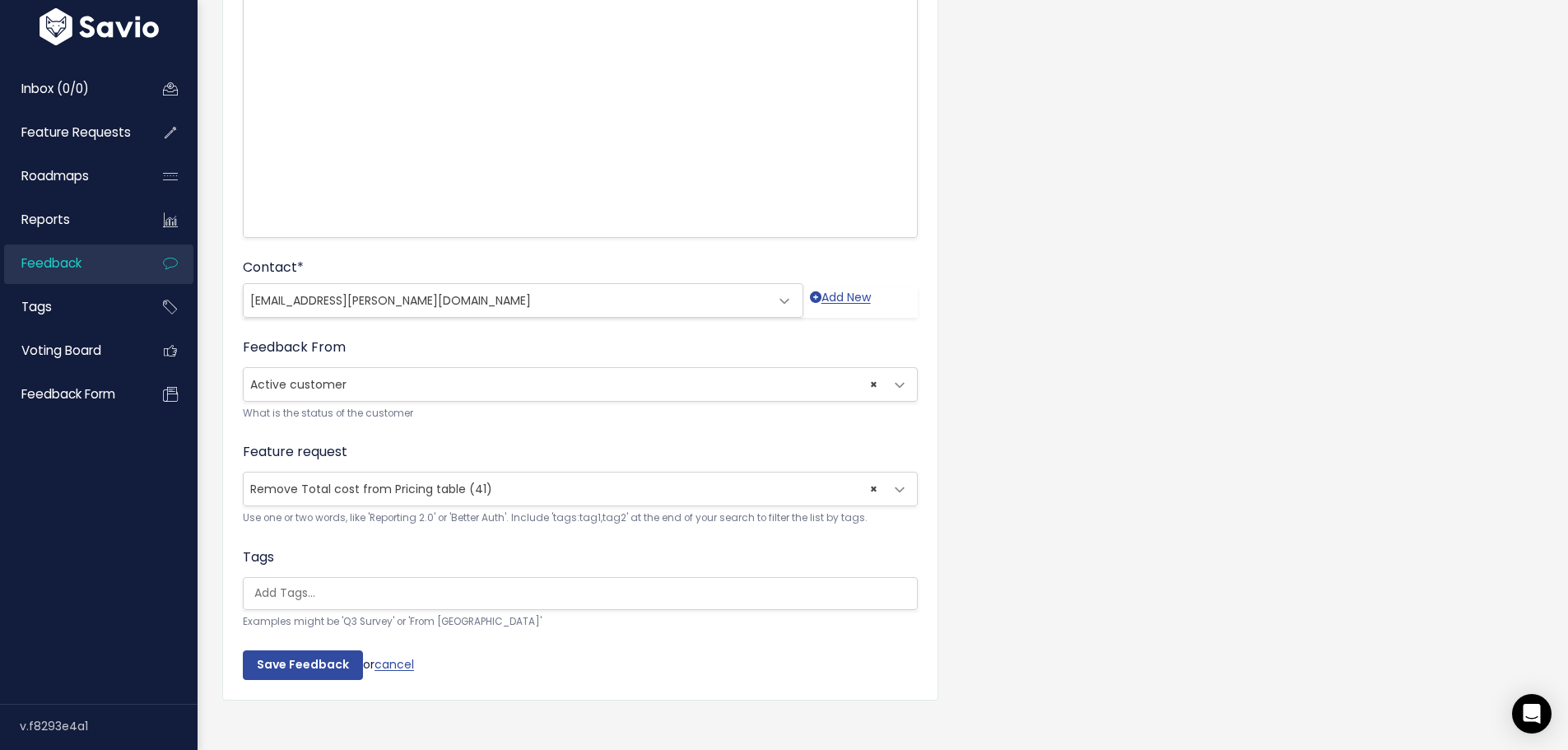
scroll to position [247, 0]
click at [312, 484] on span "Remove Total cost from Pricing table (41)" at bounding box center [371, 486] width 242 height 16
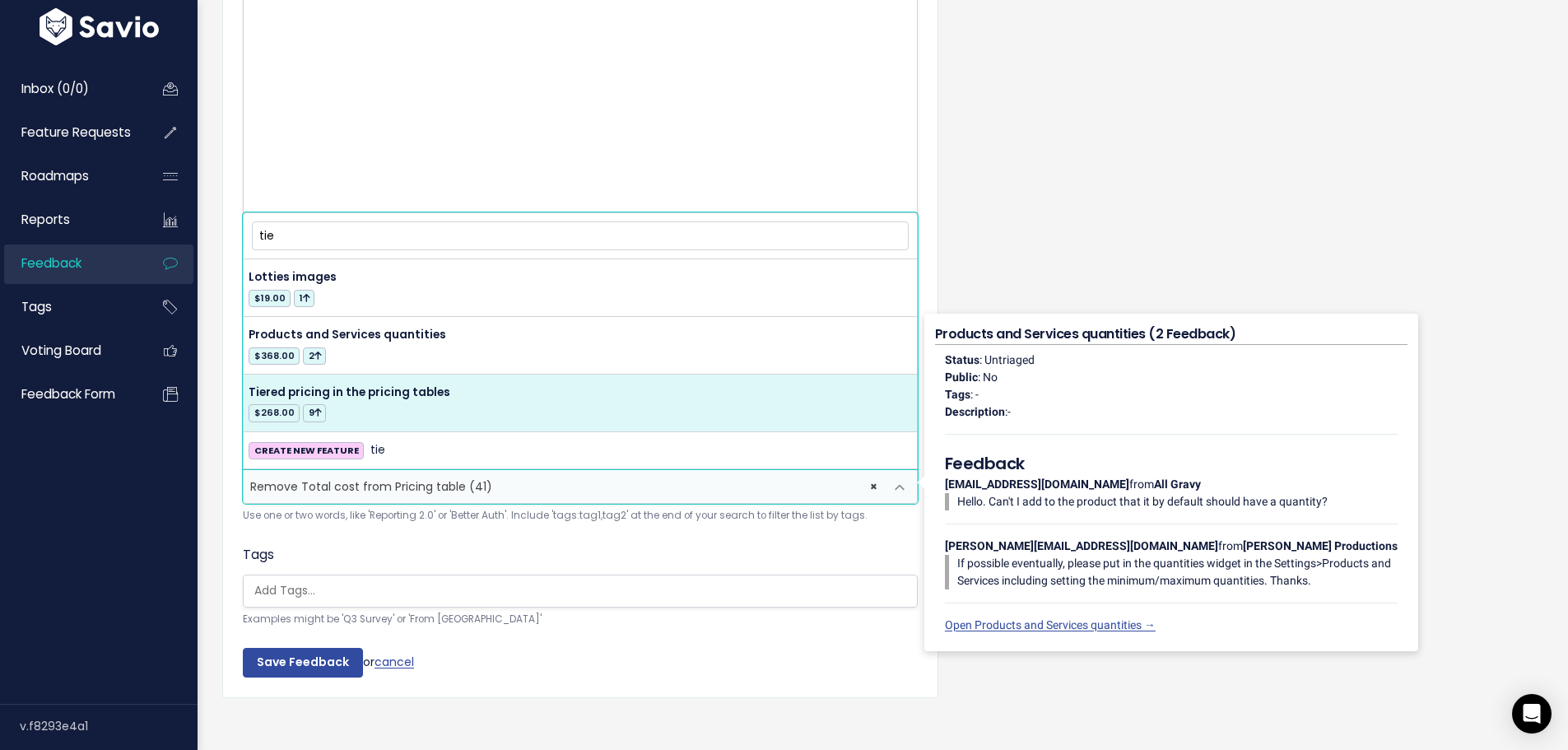
type input "tie"
select select "17311"
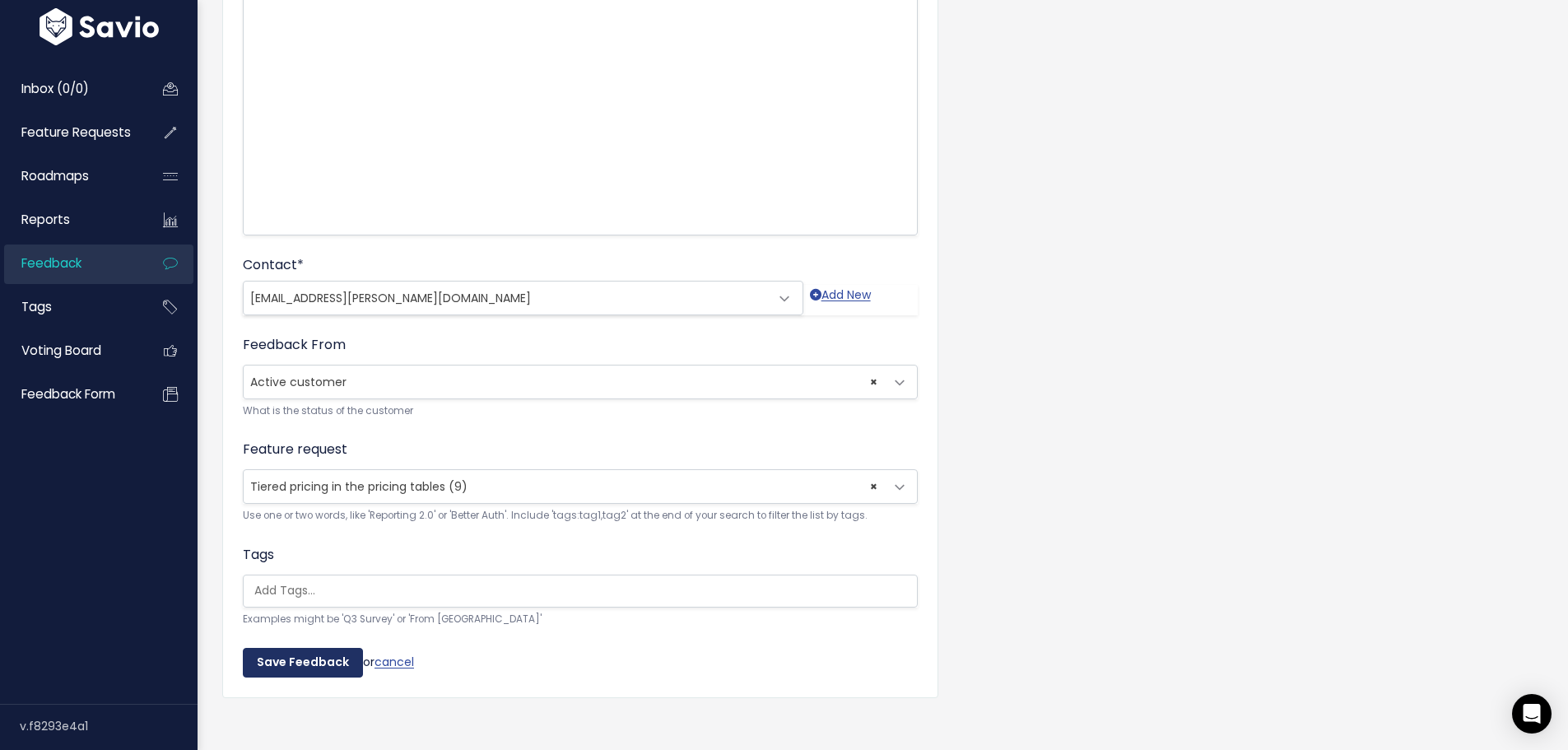
click at [302, 669] on input "Save Feedback" at bounding box center [302, 663] width 120 height 29
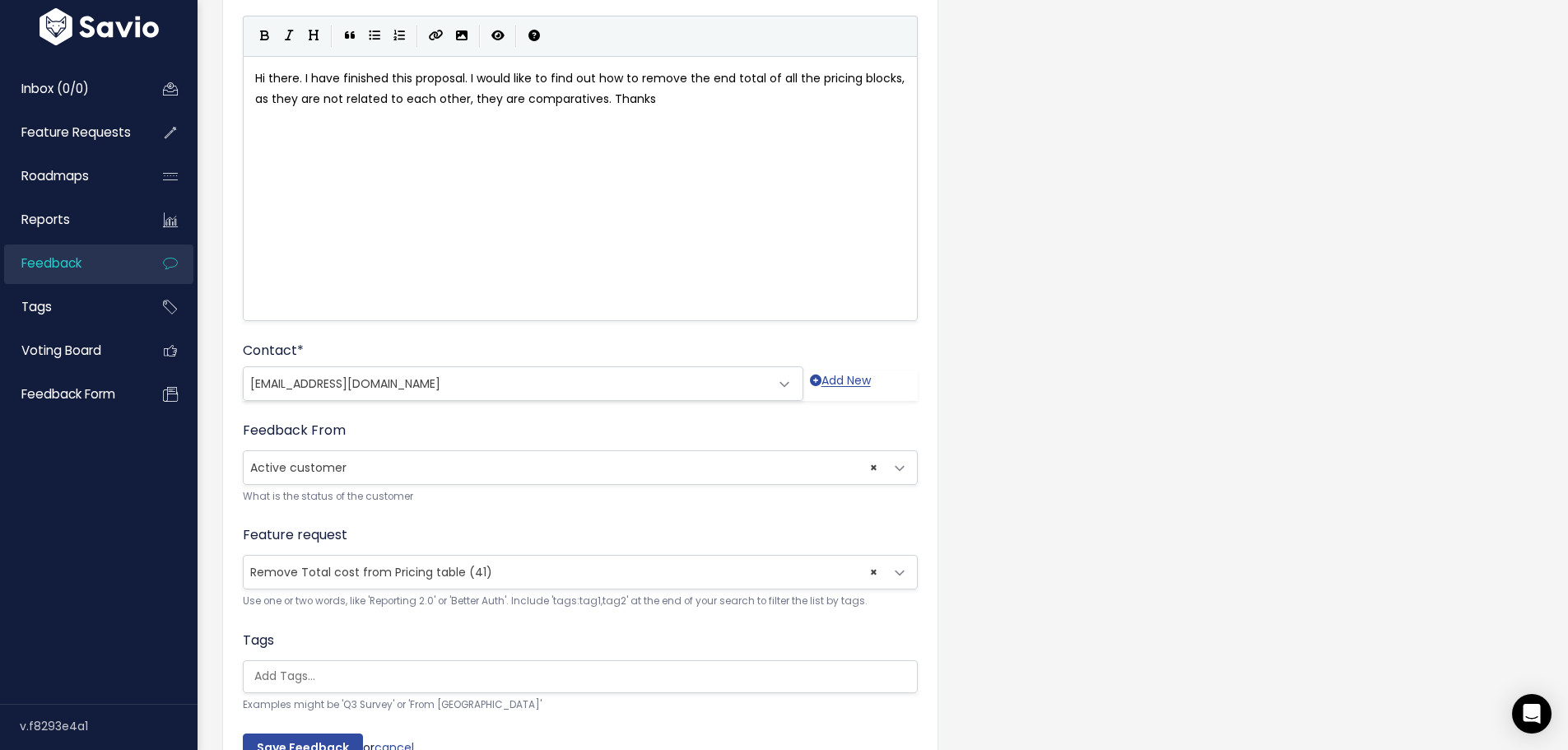
scroll to position [165, 0]
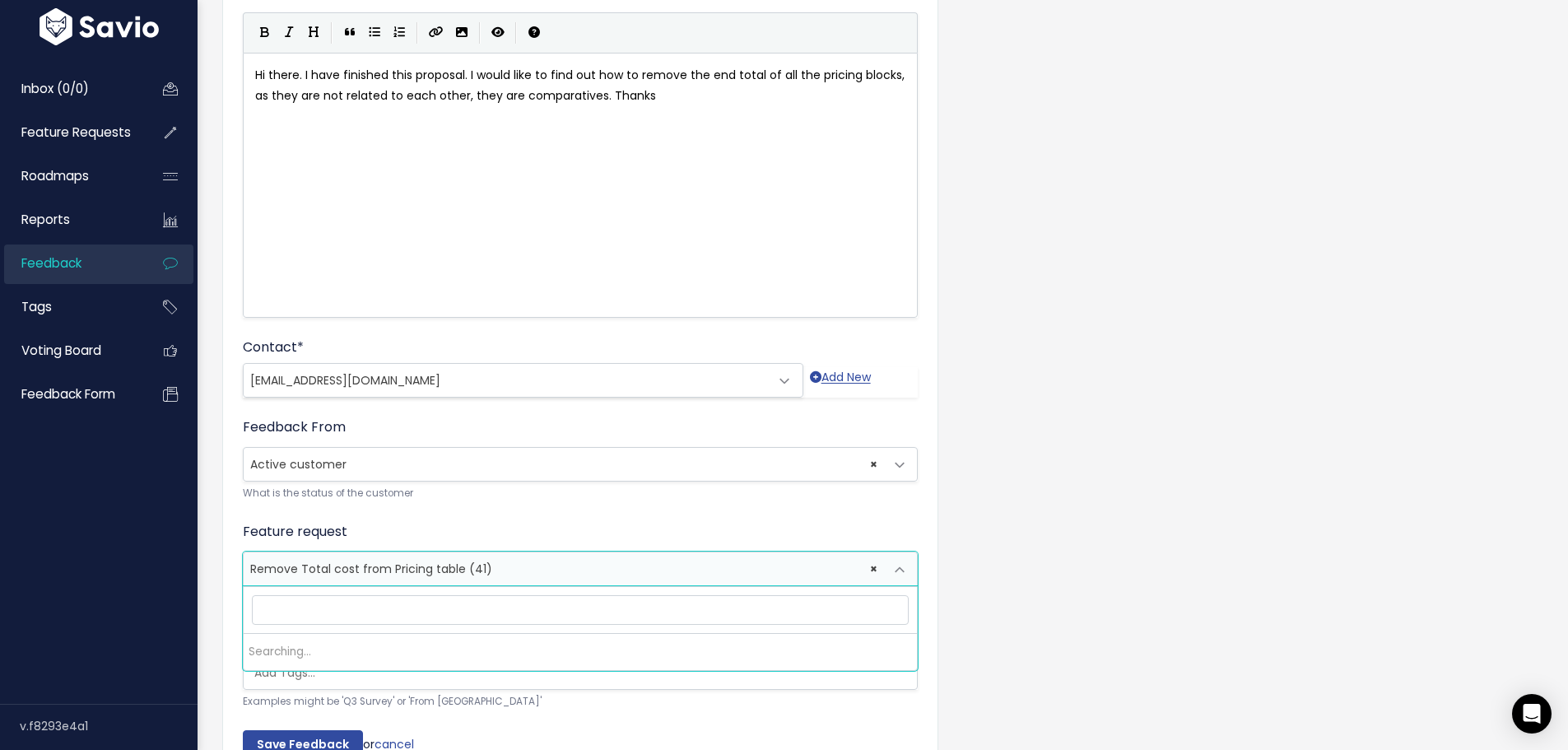
click at [342, 580] on span "× Remove Total cost from Pricing table (41)" at bounding box center [563, 569] width 640 height 33
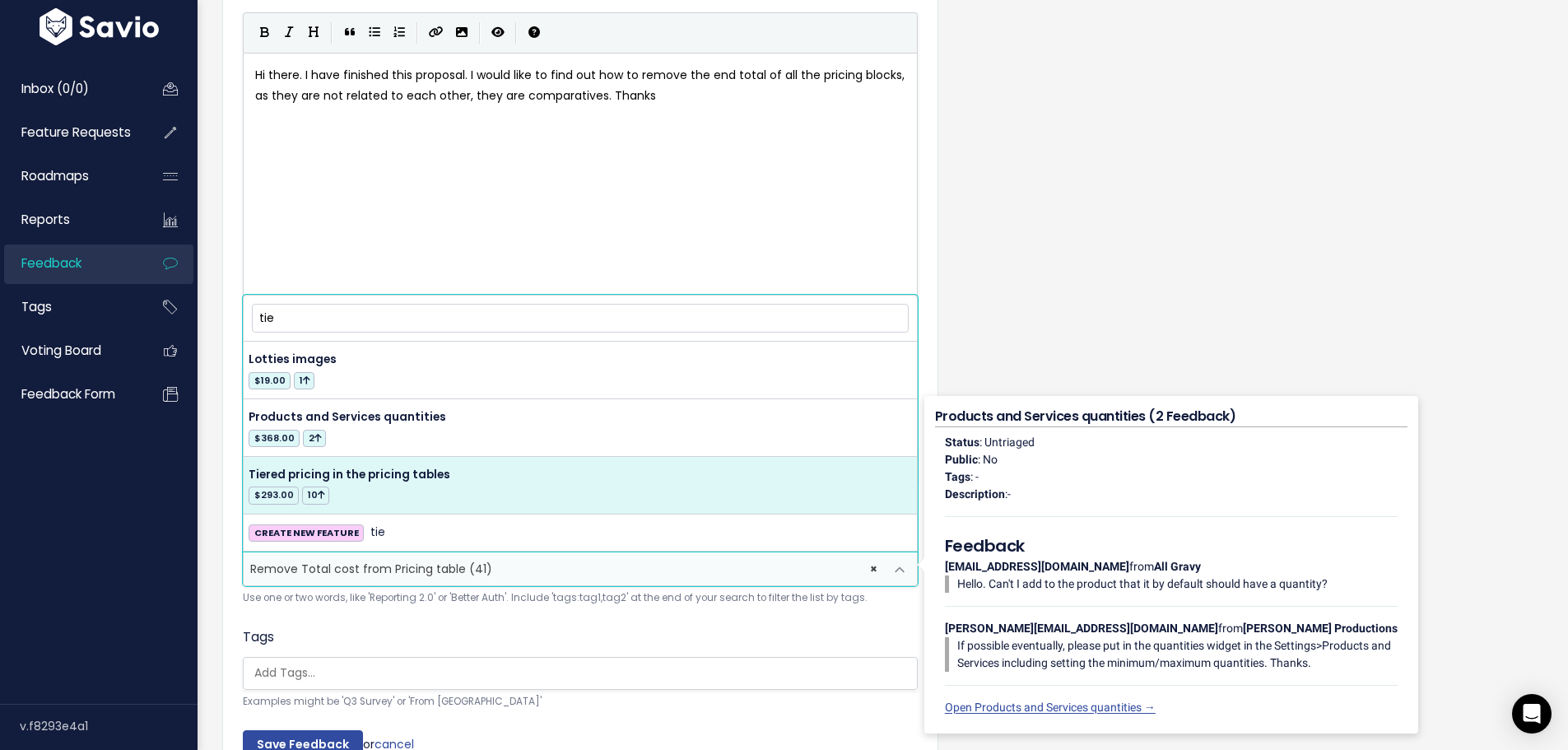
type input "tie"
select select "17311"
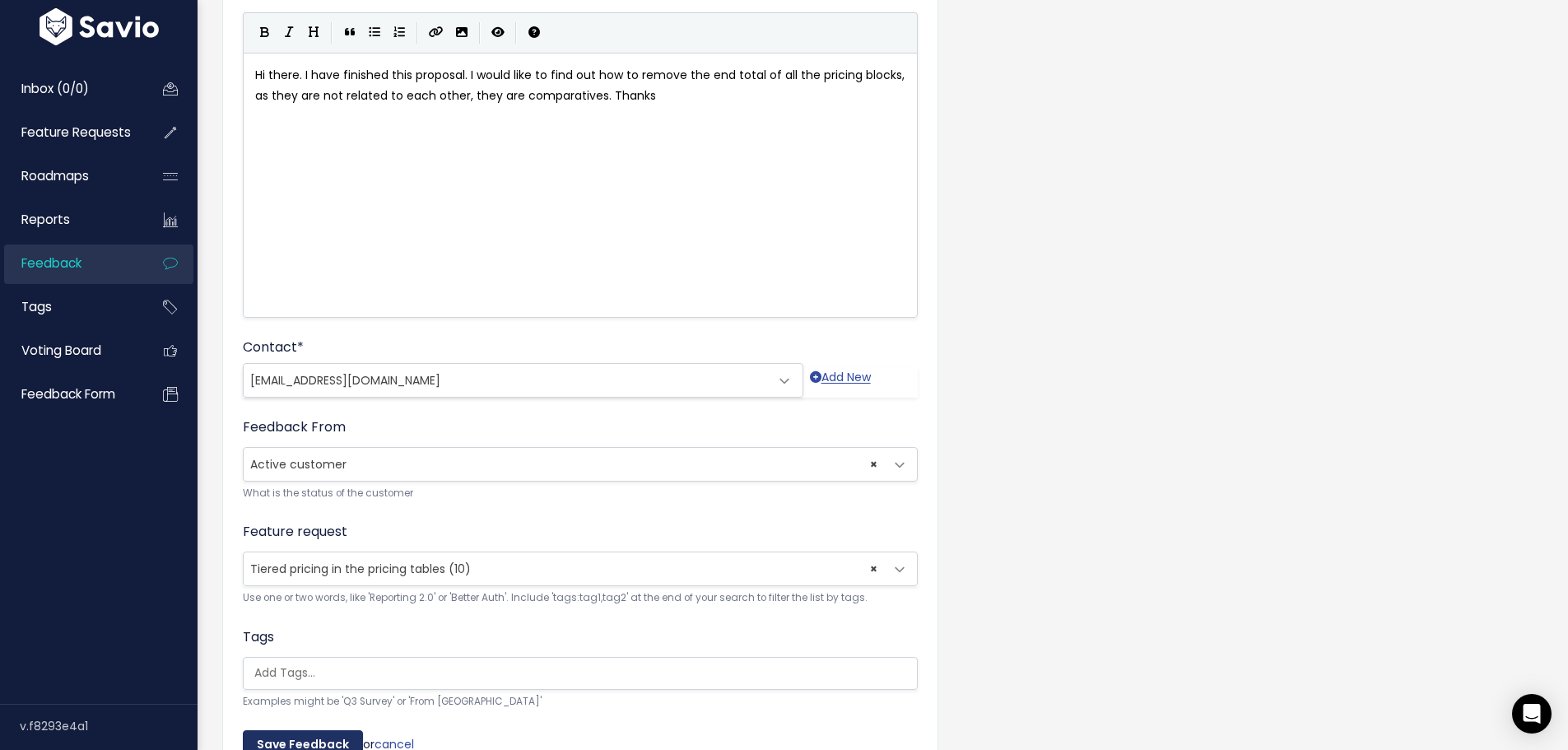
click at [279, 747] on input "Save Feedback" at bounding box center [302, 745] width 120 height 29
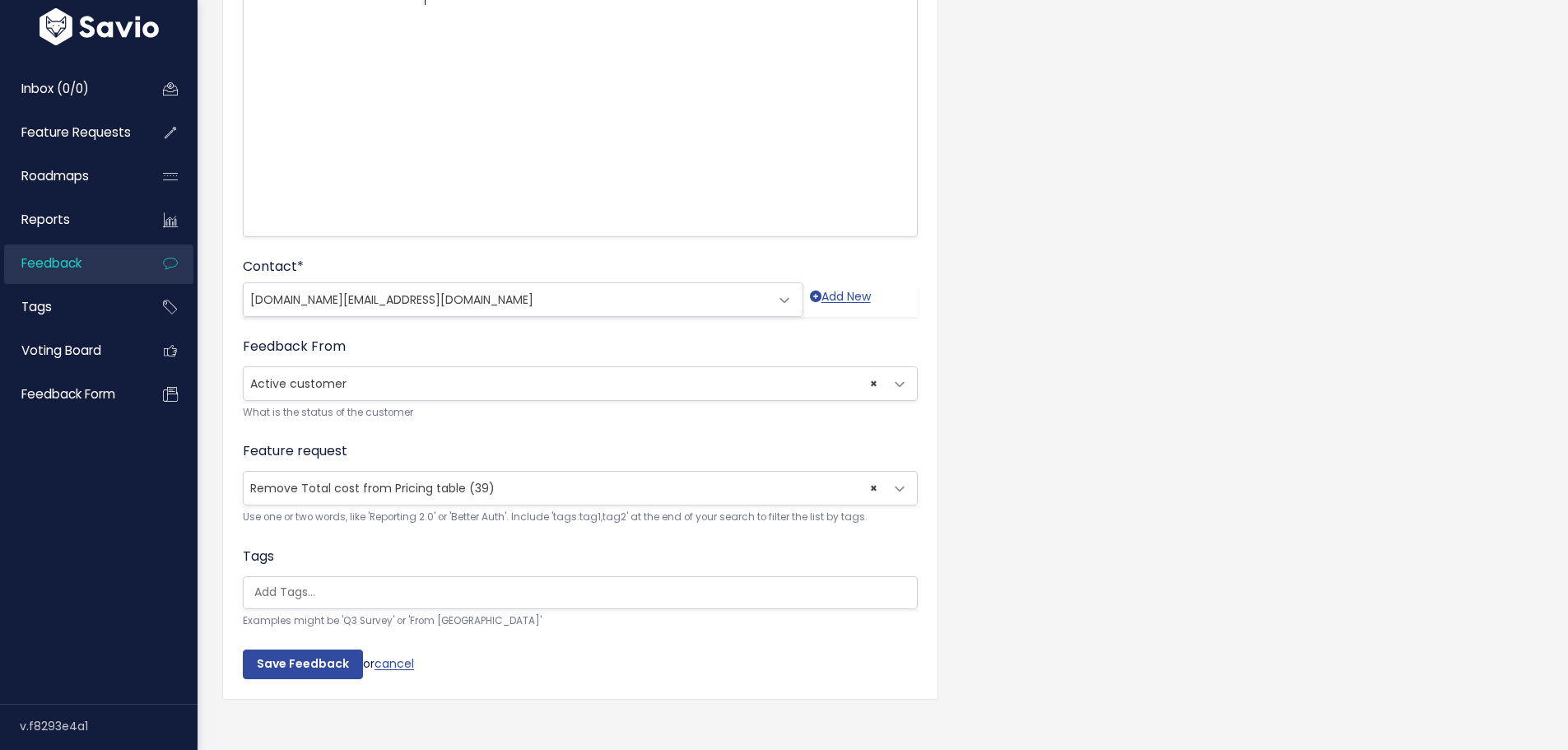
scroll to position [247, 0]
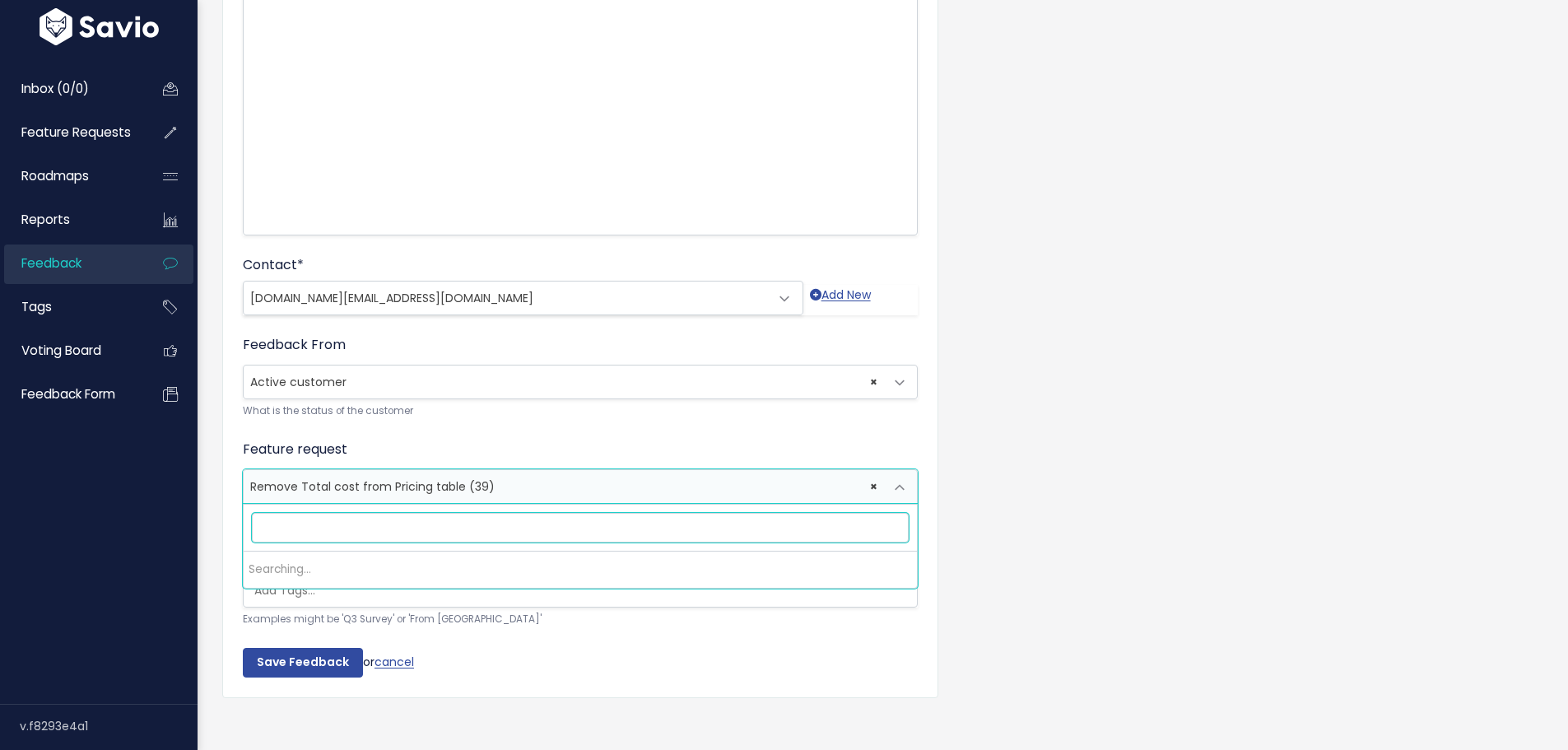
click at [363, 484] on span "Remove Total cost from Pricing table (39)" at bounding box center [372, 486] width 244 height 16
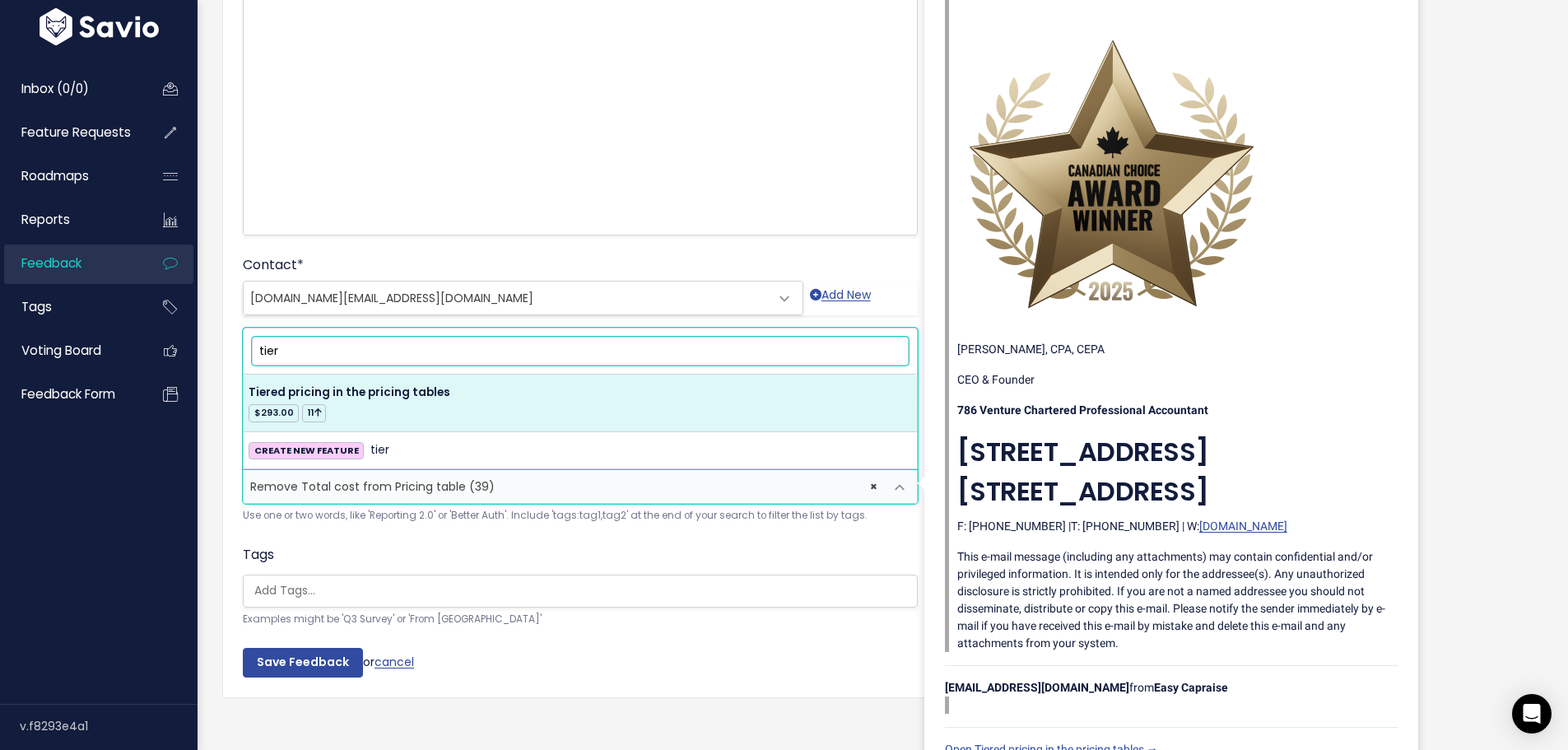
type input "tier"
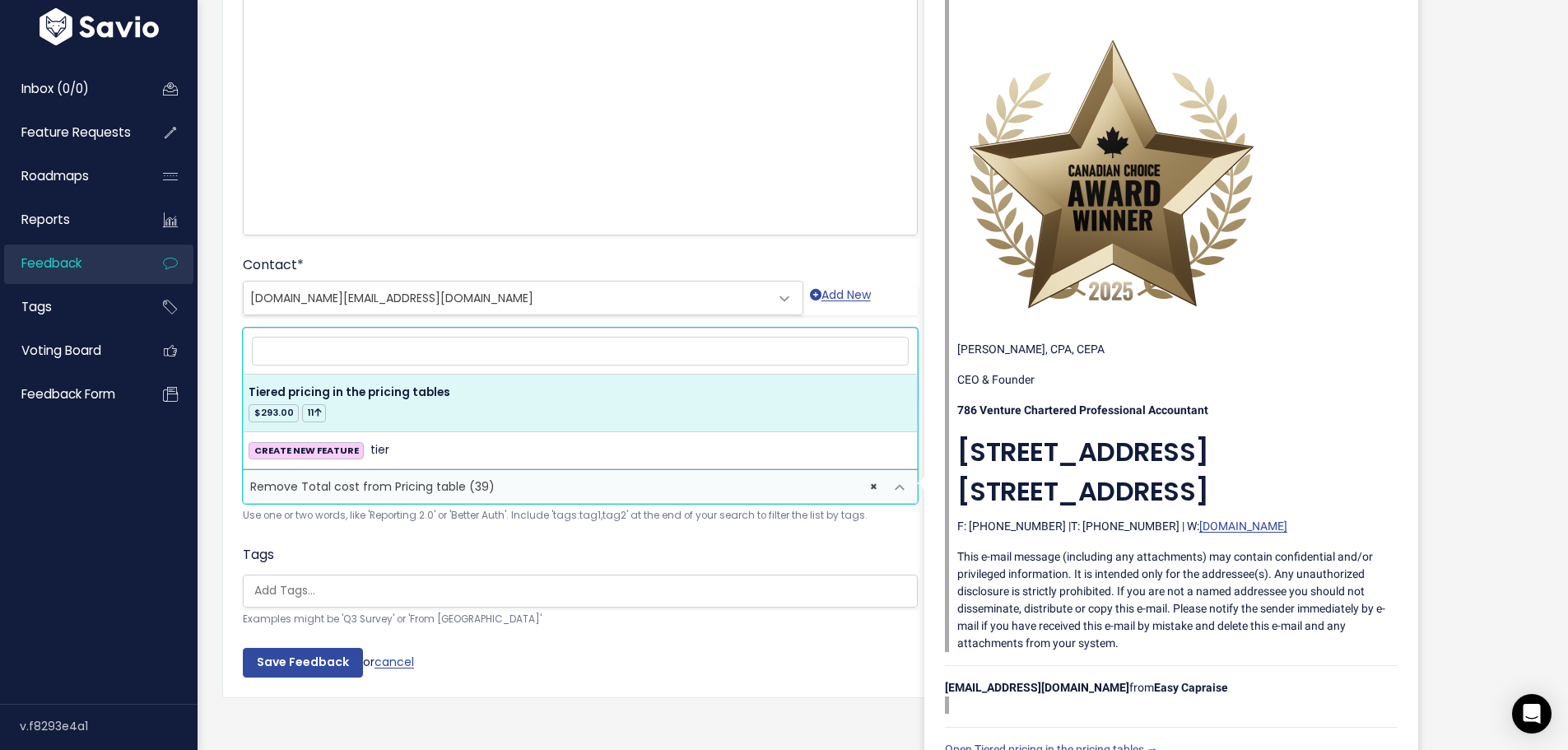
select select "17311"
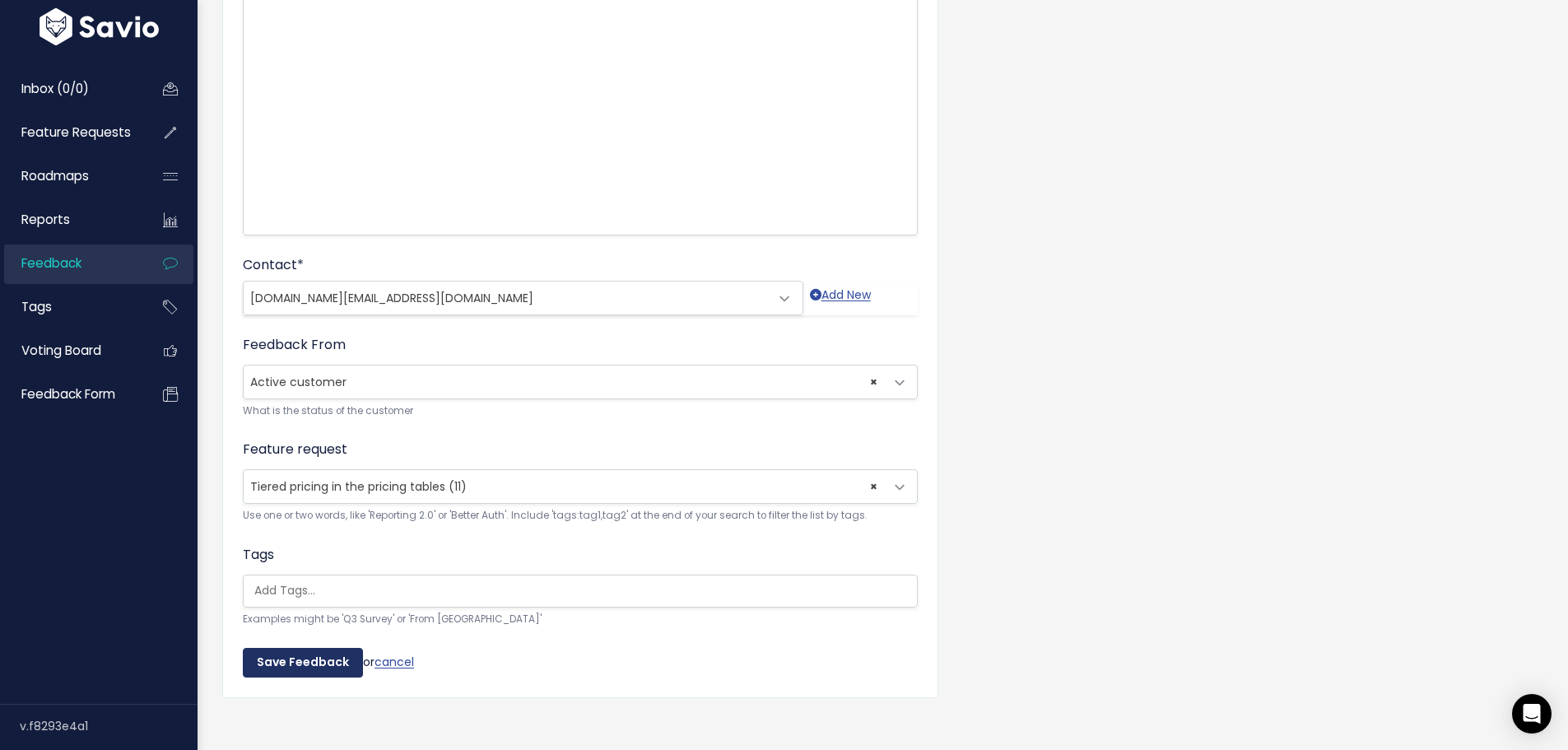
click at [292, 675] on input "Save Feedback" at bounding box center [302, 663] width 120 height 29
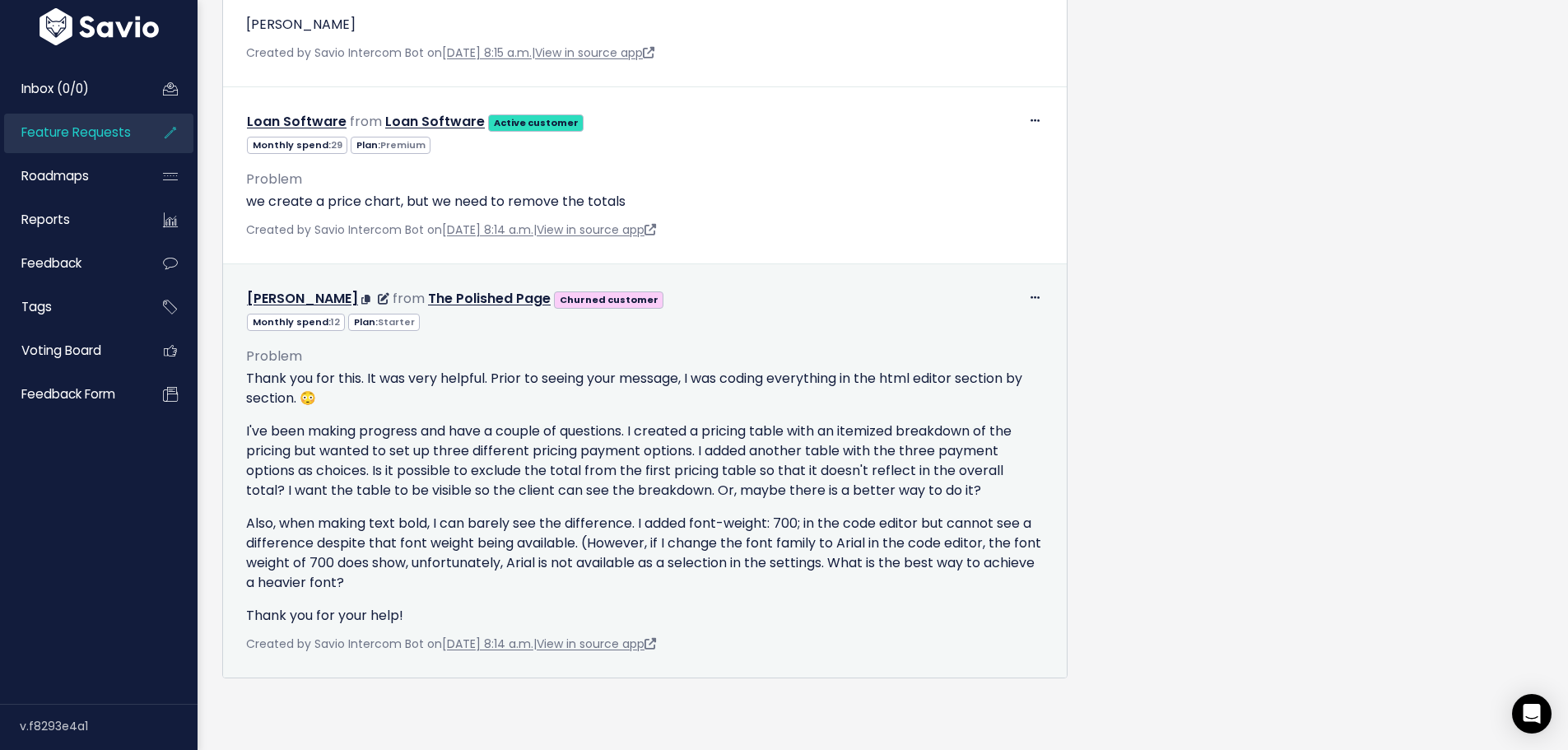
scroll to position [8277, 0]
click at [1028, 514] on p "Also, when making text bold, I can barely see the difference. I added font-weig…" at bounding box center [644, 553] width 798 height 79
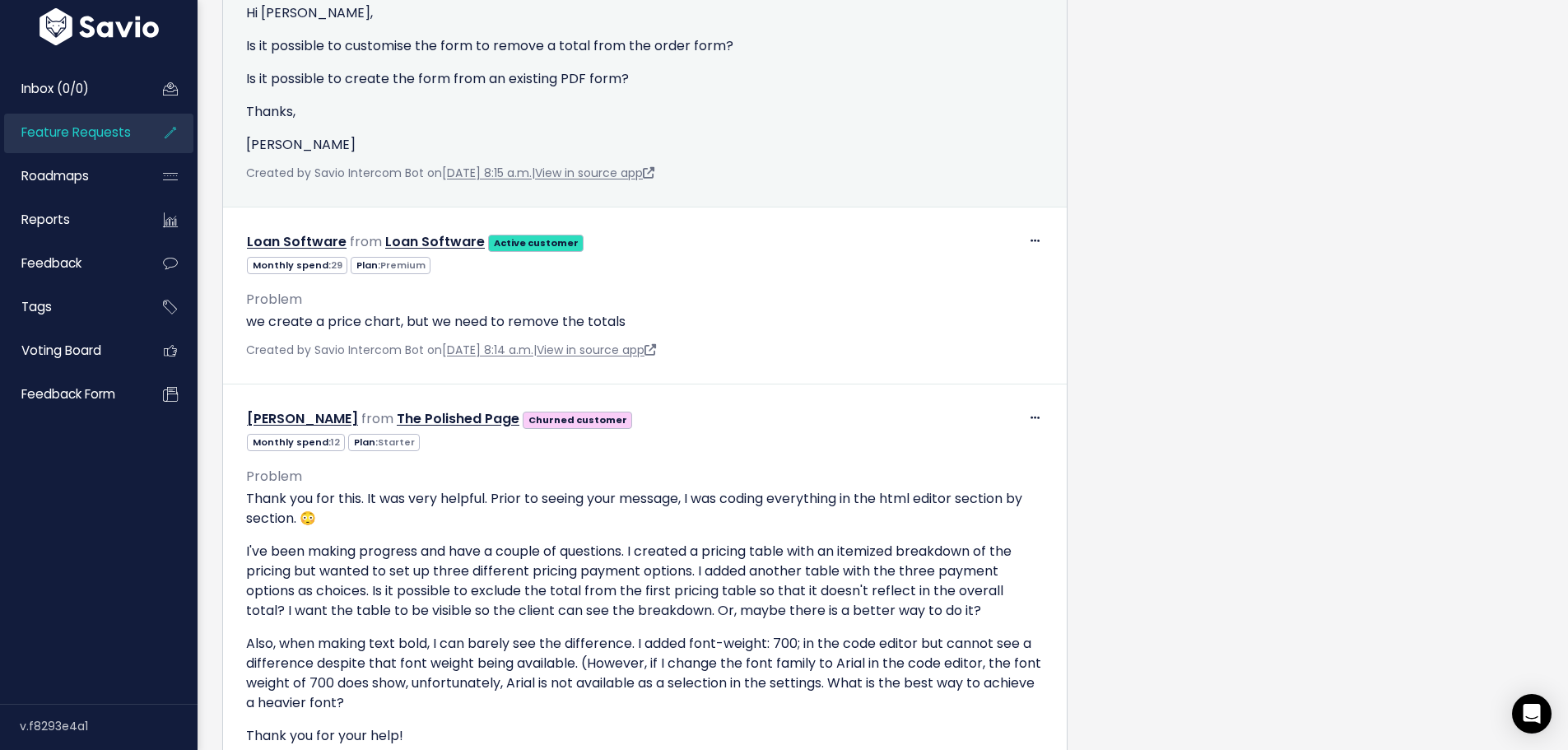
scroll to position [8194, 0]
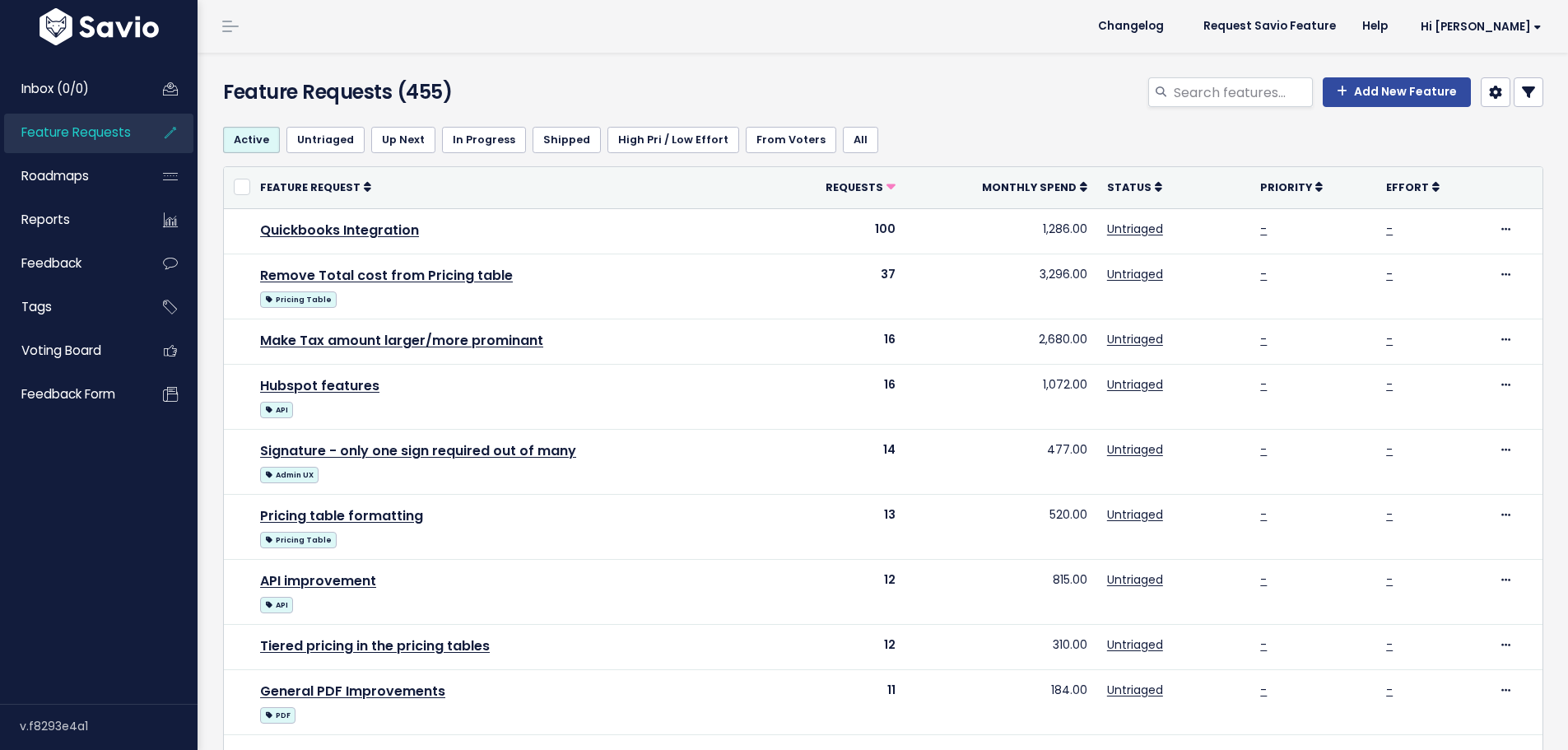
select select
click at [1521, 92] on icon at bounding box center [1527, 91] width 13 height 13
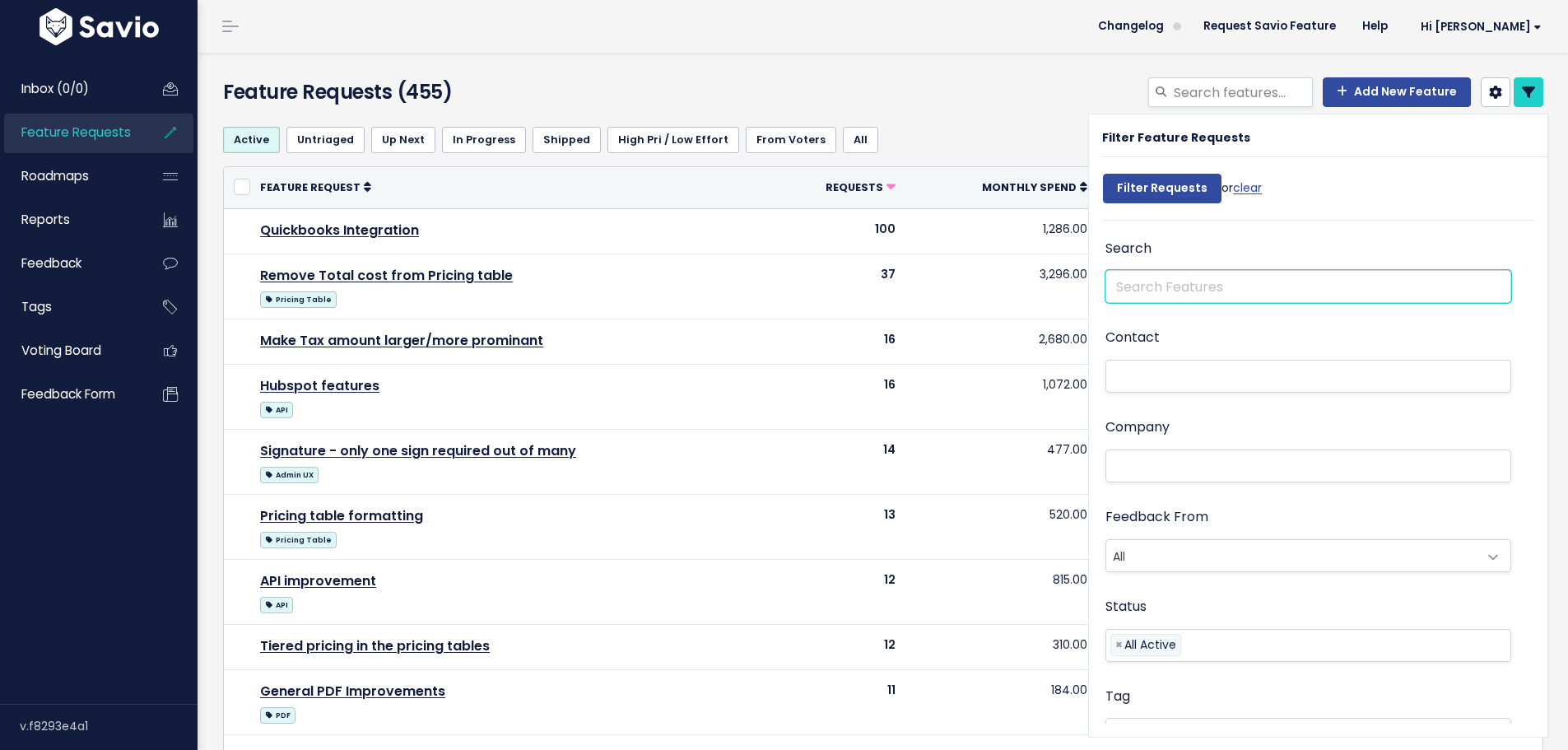
click at [1239, 289] on input "text" at bounding box center [1308, 287] width 405 height 33
type input "tiere"
click at [1103, 173] on input "Filter Requests" at bounding box center [1162, 188] width 118 height 29
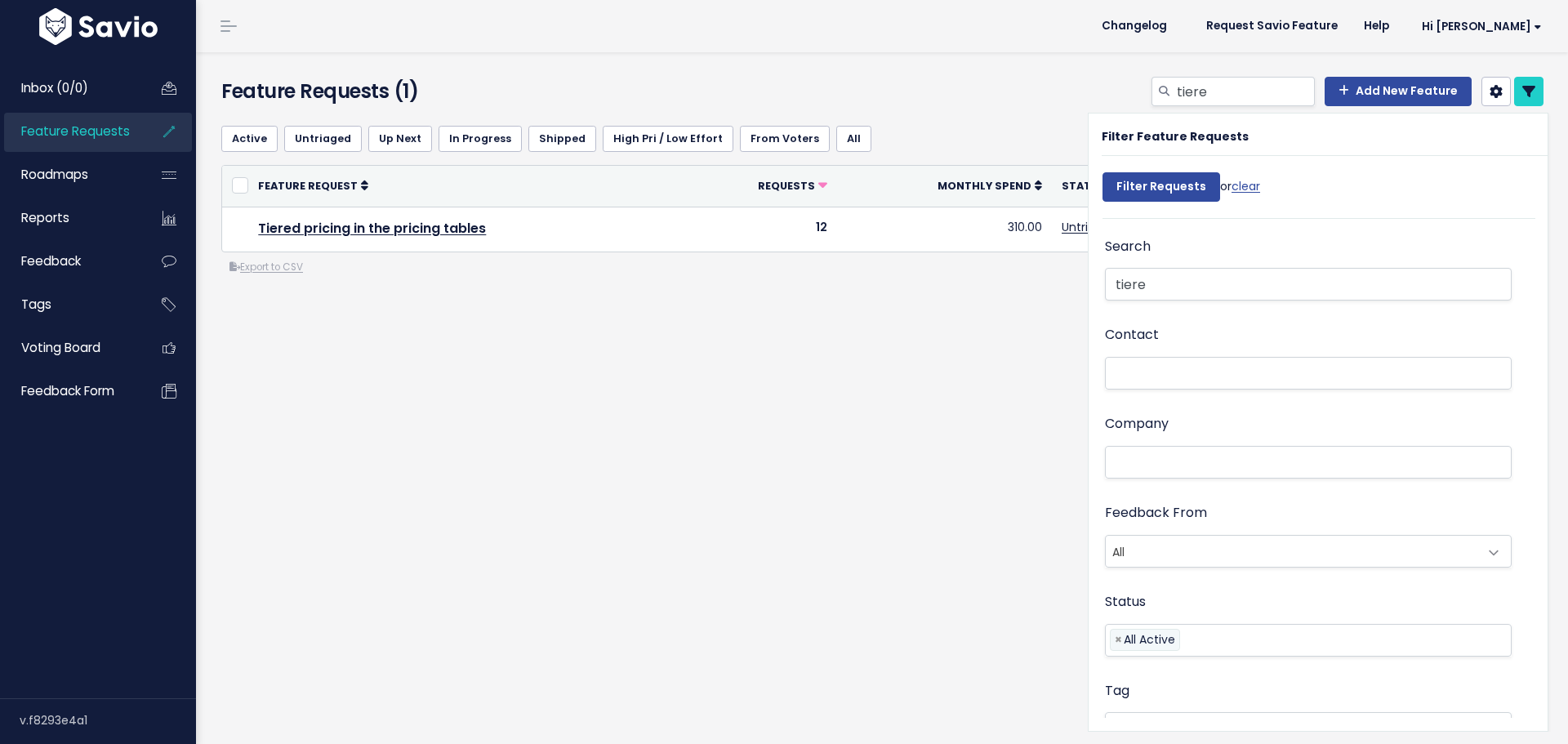
select select
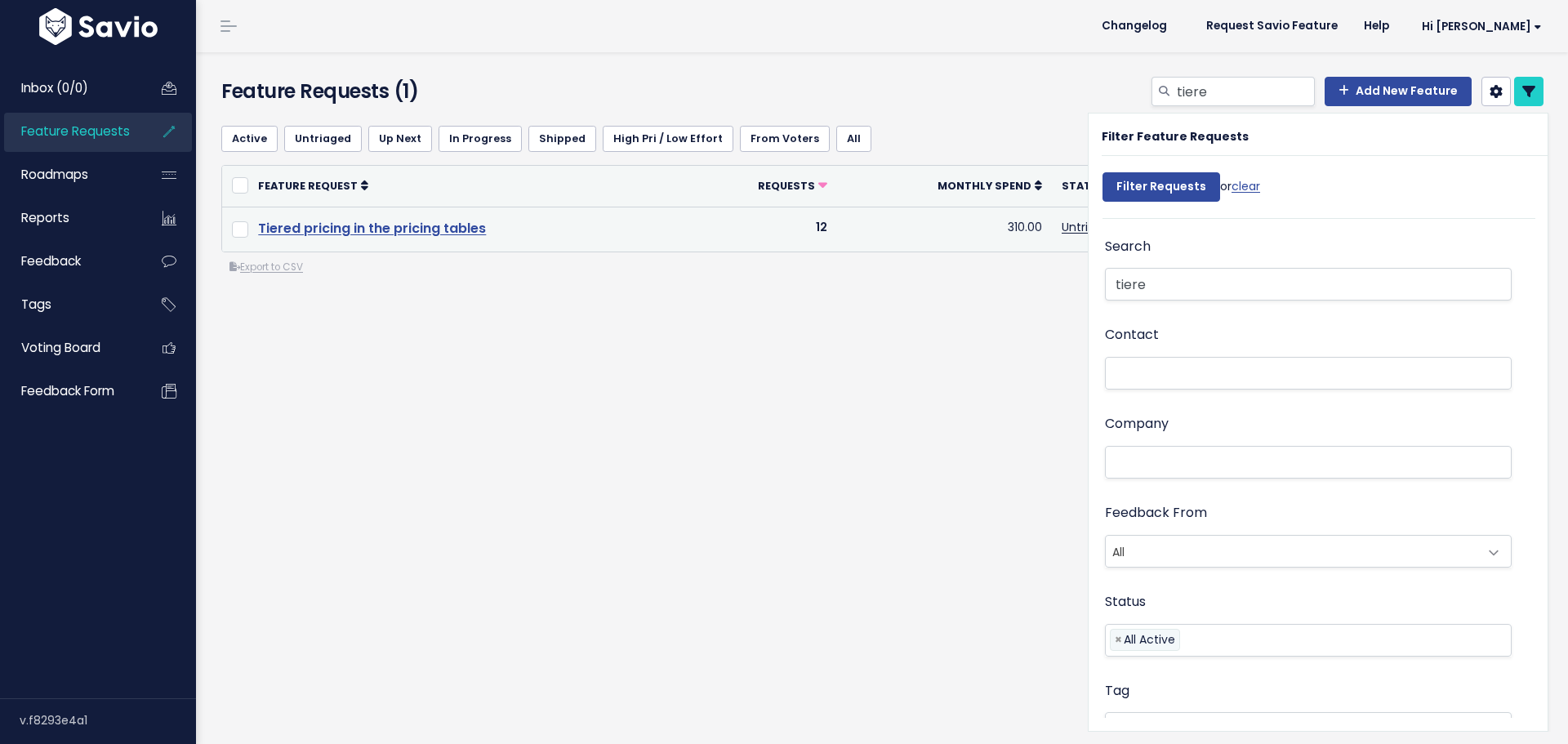
select select
drag, startPoint x: 498, startPoint y: 225, endPoint x: 252, endPoint y: 226, distance: 246.0
click at [252, 226] on td "Tiered pricing in the pricing tables" at bounding box center [466, 229] width 435 height 45
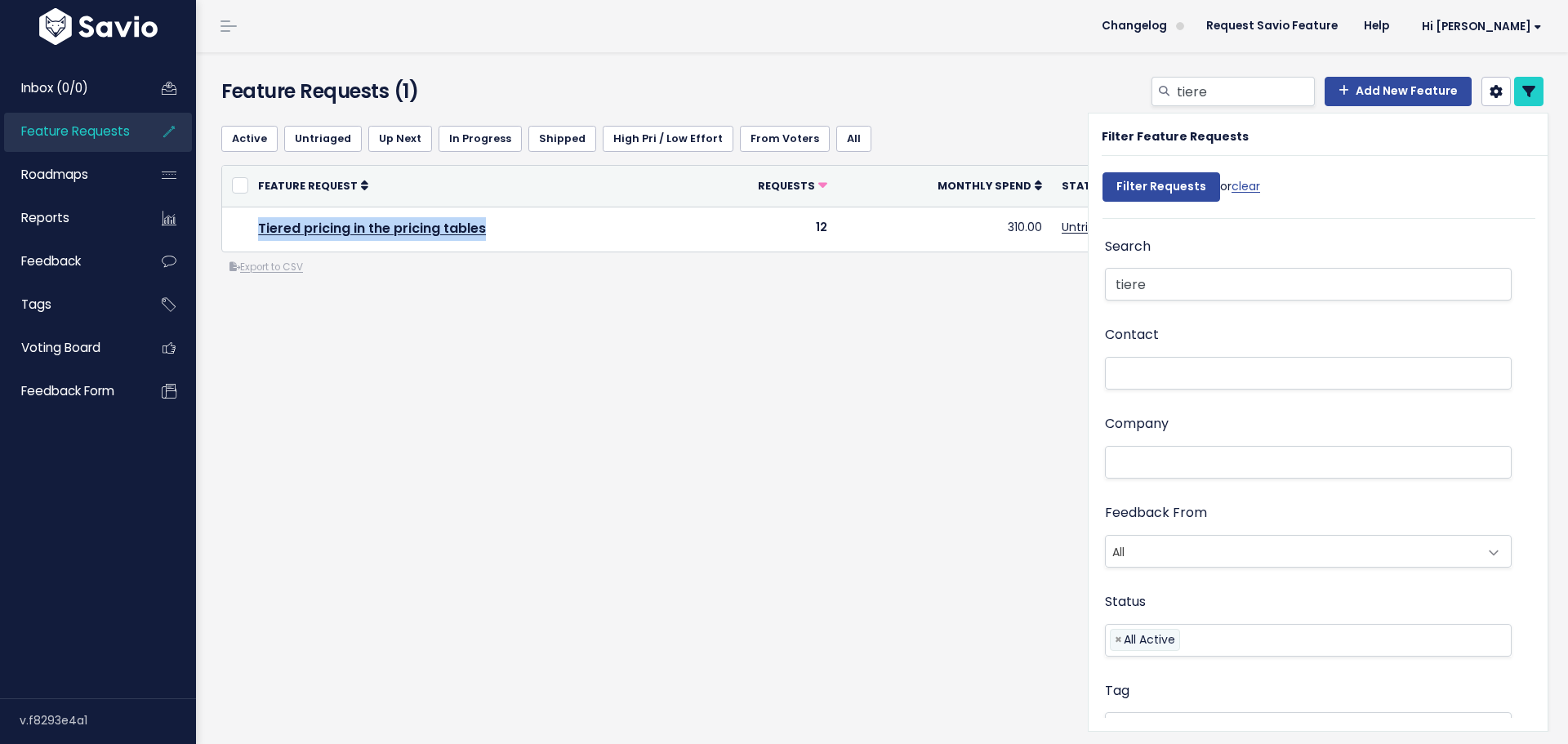
copy link "Tiered pricing in the pricing tables"
